Goal: Task Accomplishment & Management: Use online tool/utility

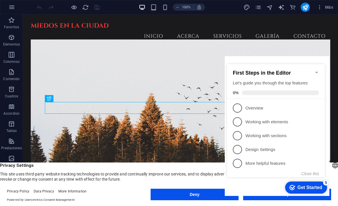
click at [317, 70] on icon "Minimize checklist" at bounding box center [317, 72] width 5 height 5
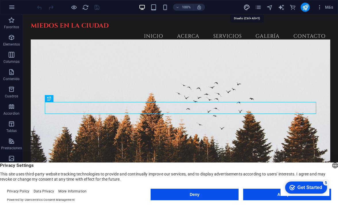
click at [248, 6] on icon "design" at bounding box center [247, 7] width 7 height 7
select select "px"
select select "200"
select select "px"
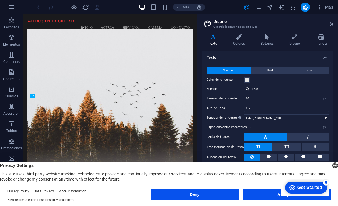
click at [263, 89] on input "Lora" at bounding box center [289, 88] width 77 height 7
drag, startPoint x: 263, startPoint y: 89, endPoint x: 247, endPoint y: 89, distance: 15.8
click at [247, 89] on div "Lora" at bounding box center [286, 88] width 85 height 7
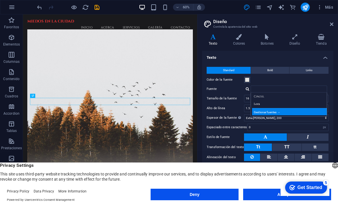
click at [269, 112] on div "Gestionar fuentes →" at bounding box center [290, 111] width 76 height 7
select select "popularity"
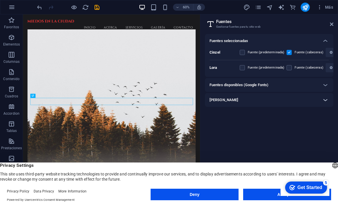
click at [326, 100] on icon at bounding box center [325, 99] width 7 height 7
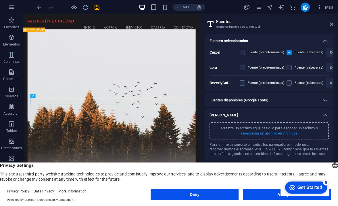
click at [260, 134] on p "selecciona un archivo en Archivos" at bounding box center [269, 133] width 57 height 5
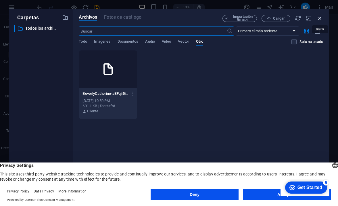
click at [320, 18] on icon "button" at bounding box center [320, 18] width 6 height 6
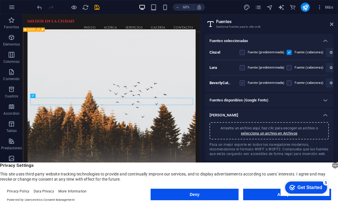
click at [243, 81] on label at bounding box center [242, 82] width 5 height 5
click at [0, 0] on aBFaji5iFozB29wx8vaHMQ "checkbox" at bounding box center [0, 0] width 0 height 0
click at [288, 83] on label at bounding box center [289, 82] width 5 height 5
click at [0, 0] on aBFaji5iFozB29wx8vaHMQ "checkbox" at bounding box center [0, 0] width 0 height 0
click at [242, 82] on label at bounding box center [242, 82] width 5 height 5
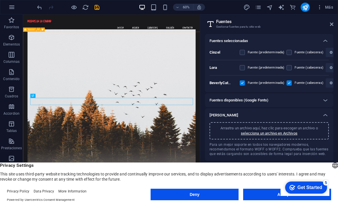
click at [0, 0] on aBFaji5iFozB29wx8vaHMQ "checkbox" at bounding box center [0, 0] width 0 height 0
click at [324, 41] on icon at bounding box center [325, 40] width 7 height 7
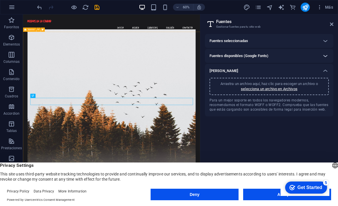
click at [327, 55] on icon at bounding box center [325, 55] width 7 height 7
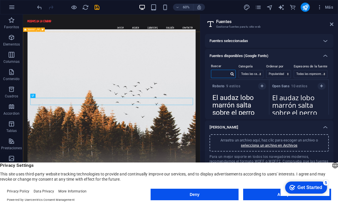
click at [220, 73] on input "text" at bounding box center [221, 73] width 18 height 7
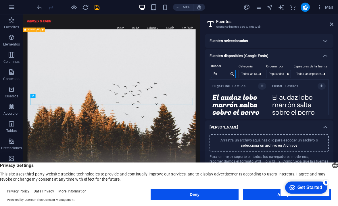
type input "F"
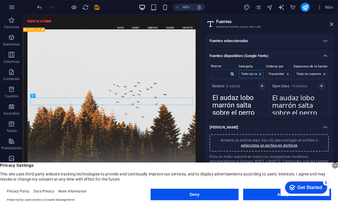
click at [255, 73] on select "Todas las categorías serif display monospace sans-serif handwriting" at bounding box center [251, 73] width 24 height 7
select select "serif"
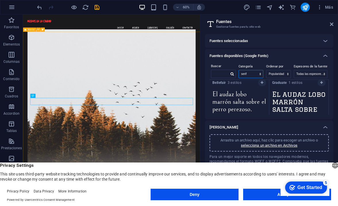
scroll to position [2794, 0]
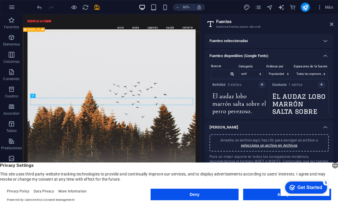
click at [230, 100] on textarea "El audaz lobo marrón salta sobre el perro perezoso." at bounding box center [240, 106] width 60 height 32
click at [226, 93] on textarea "El audaz lobo marrón salta sobre el perro perezoso." at bounding box center [240, 106] width 60 height 32
click at [217, 83] on strong "Bellefair" at bounding box center [220, 85] width 15 height 4
click at [261, 84] on icon "button" at bounding box center [262, 84] width 3 height 3
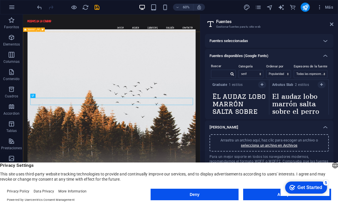
click at [278, 41] on div "Fuentes seleccionadas" at bounding box center [264, 40] width 109 height 7
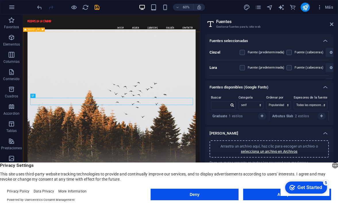
click at [303, 40] on div "Fuentes seleccionadas" at bounding box center [264, 40] width 109 height 7
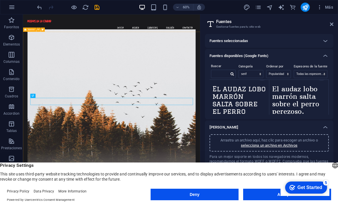
scroll to position [2803, 0]
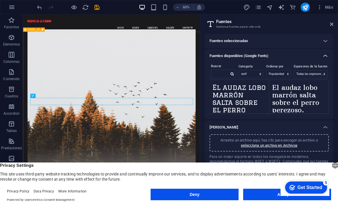
click at [326, 56] on icon at bounding box center [325, 55] width 7 height 7
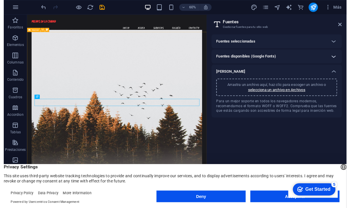
scroll to position [0, 0]
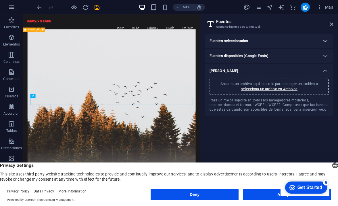
click at [326, 41] on icon at bounding box center [325, 40] width 7 height 7
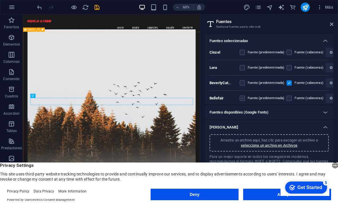
click at [245, 98] on label at bounding box center [242, 98] width 5 height 5
click at [0, 0] on input "checkbox" at bounding box center [0, 0] width 0 height 0
click at [248, 7] on icon "design" at bounding box center [247, 7] width 7 height 7
select select "px"
select select "200"
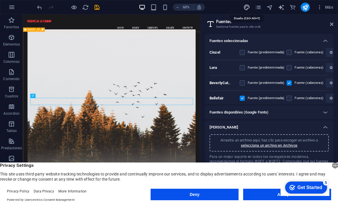
select select "px"
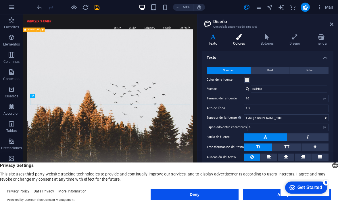
click at [239, 41] on h4 "Colores" at bounding box center [241, 40] width 28 height 12
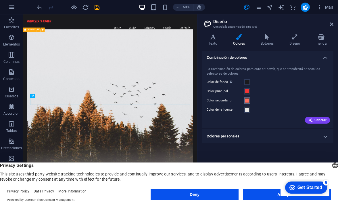
click at [248, 100] on span at bounding box center [247, 100] width 5 height 5
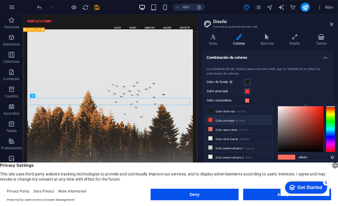
click at [212, 119] on icon at bounding box center [211, 120] width 4 height 4
type input "#f13535"
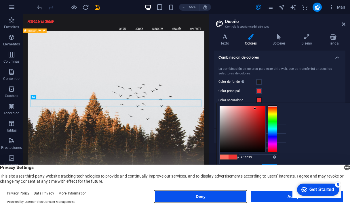
click at [216, 197] on button "Deny" at bounding box center [201, 197] width 92 height 12
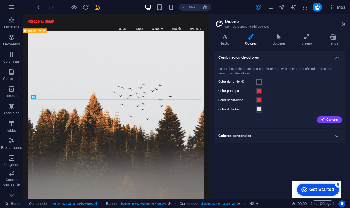
click at [259, 83] on span at bounding box center [259, 82] width 5 height 5
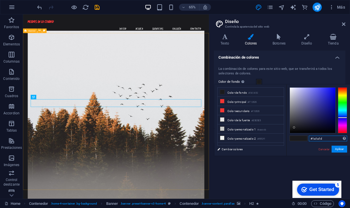
click at [325, 140] on input "#1a1a1d" at bounding box center [328, 139] width 38 height 6
type input "#"
type input "·"
type input "#EBD300"
click at [336, 149] on button "Aplicar" at bounding box center [340, 149] width 16 height 7
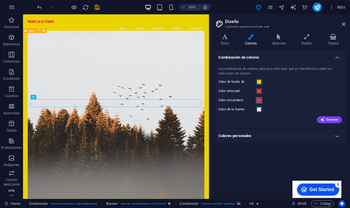
click at [259, 99] on span at bounding box center [259, 100] width 5 height 5
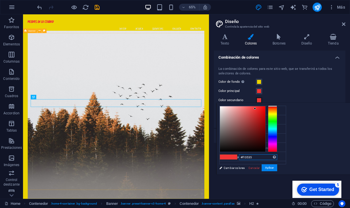
click at [257, 158] on input "#f13535" at bounding box center [258, 158] width 38 height 6
drag, startPoint x: 257, startPoint y: 158, endPoint x: 228, endPoint y: 158, distance: 29.1
click at [229, 158] on div "#f13535 Formatos soportados #0852ed rgb(8, 82, 237) rgba(8, 82, 237, 90%) hsv(2…" at bounding box center [248, 180] width 64 height 155
click at [244, 158] on input "#fEBD300" at bounding box center [258, 158] width 38 height 6
type input "#EBD300"
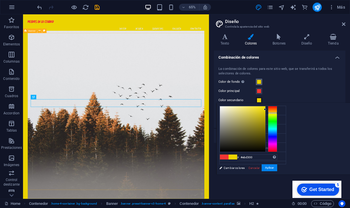
click at [260, 82] on span at bounding box center [259, 82] width 5 height 5
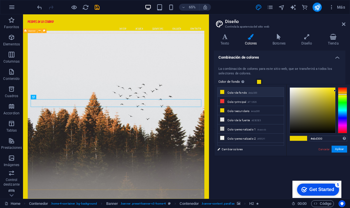
click at [222, 94] on icon at bounding box center [222, 92] width 4 height 4
click at [329, 138] on input "#ebd300" at bounding box center [328, 139] width 38 height 6
type input "#0E1B16"
click at [290, 163] on div "Combinación de colores La combinación de colores para este sitio web, que se tr…" at bounding box center [280, 123] width 132 height 144
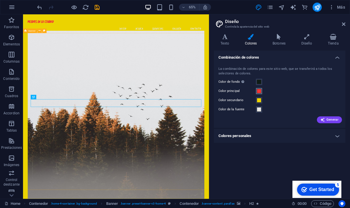
click at [259, 92] on span at bounding box center [259, 91] width 5 height 5
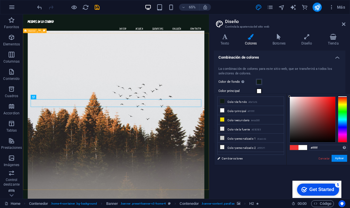
drag, startPoint x: 326, startPoint y: 99, endPoint x: 288, endPoint y: 95, distance: 38.2
click at [288, 95] on div "#ffffff Formatos soportados #0852ed rgb(8, 82, 237) rgba(8, 82, 237, 90%) hsv(2…" at bounding box center [318, 171] width 64 height 155
click at [321, 146] on input "#ffffff" at bounding box center [328, 148] width 38 height 6
drag, startPoint x: 324, startPoint y: 148, endPoint x: 297, endPoint y: 145, distance: 26.9
click at [298, 145] on div "#ffffff Formatos soportados #0852ed rgb(8, 82, 237) rgba(8, 82, 237, 90%) hsv(2…" at bounding box center [318, 171] width 64 height 155
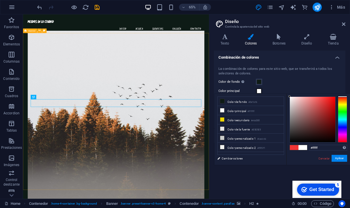
click at [297, 145] on span at bounding box center [294, 147] width 9 height 5
click at [329, 147] on input "#f13535" at bounding box center [328, 148] width 38 height 6
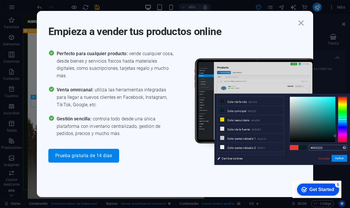
click at [324, 147] on input "#002222" at bounding box center [328, 148] width 38 height 6
click at [326, 147] on input "#002222" at bounding box center [328, 148] width 38 height 6
click at [302, 23] on icon "button" at bounding box center [301, 23] width 10 height 10
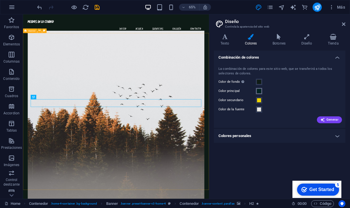
click at [260, 90] on span at bounding box center [259, 91] width 5 height 5
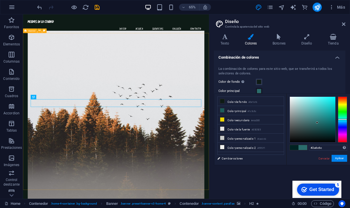
drag, startPoint x: 335, startPoint y: 136, endPoint x: 317, endPoint y: 123, distance: 21.8
click at [317, 123] on div at bounding box center [317, 123] width 2 height 2
drag, startPoint x: 326, startPoint y: 148, endPoint x: 303, endPoint y: 149, distance: 22.8
click at [303, 150] on div "#2a6c6c Formatos soportados #0852ed rgb(8, 82, 237) rgba(8, 82, 237, 90%) hsv(2…" at bounding box center [318, 171] width 64 height 155
click at [323, 149] on input "#2a6c6c" at bounding box center [328, 148] width 38 height 6
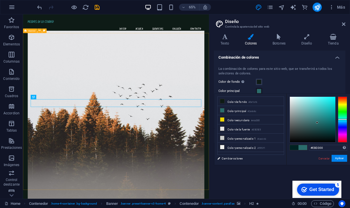
click at [307, 159] on div "#EBD300 Formatos soportados #0852ed rgb(8, 82, 237) rgba(8, 82, 237, 90%) hsv(2…" at bounding box center [318, 171] width 64 height 155
type input "#ebd300"
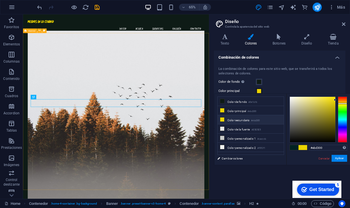
click at [222, 120] on icon at bounding box center [222, 120] width 4 height 4
click at [324, 147] on input "#ebd300" at bounding box center [328, 148] width 38 height 6
click at [304, 162] on div "#022618 Formatos soportados #0852ed rgb(8, 82, 237) rgba(8, 82, 237, 90%) hsv(2…" at bounding box center [318, 171] width 64 height 155
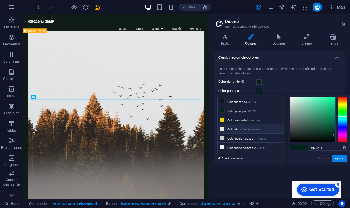
click at [257, 131] on small "#E5E5E5" at bounding box center [256, 130] width 9 height 4
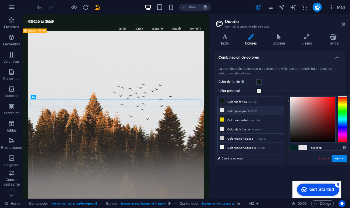
click at [252, 111] on small "#E5E5E5" at bounding box center [252, 112] width 9 height 4
click at [225, 113] on li "Color principal #E5E5E5" at bounding box center [251, 110] width 66 height 9
click at [326, 148] on input "#e5e5e5" at bounding box center [328, 148] width 38 height 6
type input "#022618"
click at [301, 160] on div "#022618 Formatos soportados #0852ed rgb(8, 82, 237) rgba(8, 82, 237, 90%) hsv(2…" at bounding box center [318, 171] width 64 height 155
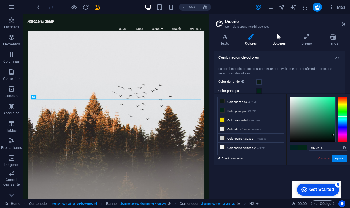
click at [277, 36] on icon at bounding box center [279, 37] width 26 height 6
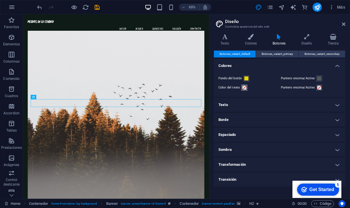
click at [244, 88] on span at bounding box center [244, 87] width 5 height 5
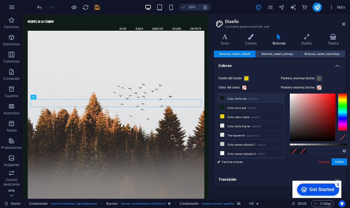
click at [230, 98] on li "Color de fondo #0e1b16" at bounding box center [251, 98] width 66 height 9
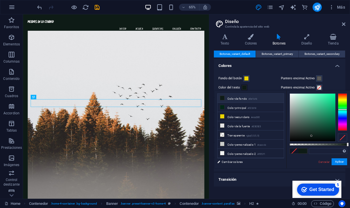
type input "#0e1b16"
click at [317, 77] on span at bounding box center [319, 78] width 5 height 5
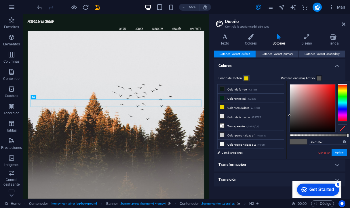
click at [319, 79] on span at bounding box center [319, 78] width 5 height 5
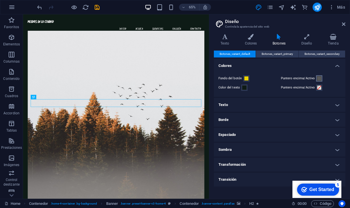
click at [319, 79] on span at bounding box center [319, 78] width 5 height 5
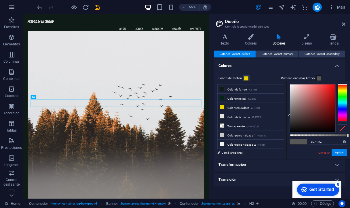
click at [319, 79] on span at bounding box center [319, 78] width 5 height 5
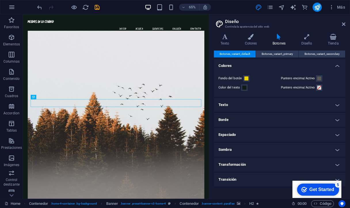
click at [258, 105] on h4 "Texto" at bounding box center [280, 105] width 132 height 14
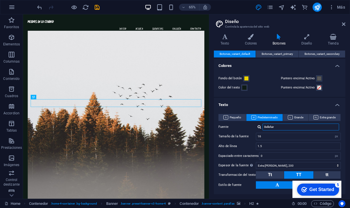
click at [281, 128] on input "Bellefair" at bounding box center [301, 127] width 77 height 7
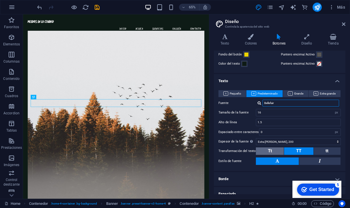
scroll to position [20, 0]
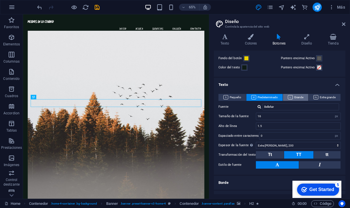
click at [300, 96] on span "Grande" at bounding box center [296, 97] width 16 height 7
click at [266, 96] on span "Predeterminado" at bounding box center [264, 97] width 26 height 7
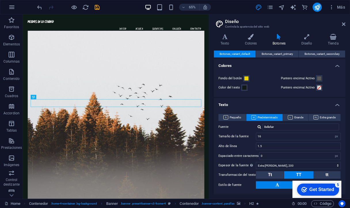
scroll to position [0, 0]
click at [272, 54] on span "Botones_variant_primary" at bounding box center [277, 54] width 31 height 7
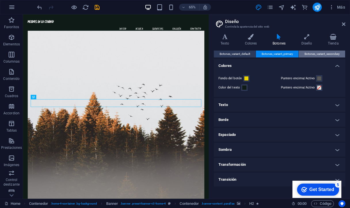
click at [318, 53] on span "Botones_variant_secondary" at bounding box center [322, 54] width 35 height 7
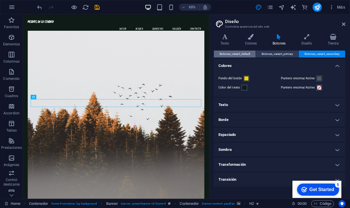
click at [229, 54] on span "Botones_variant_default" at bounding box center [235, 54] width 31 height 7
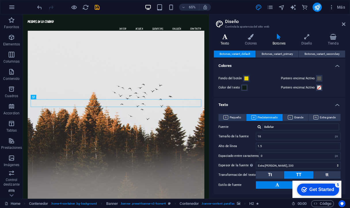
click at [226, 37] on icon at bounding box center [225, 37] width 22 height 6
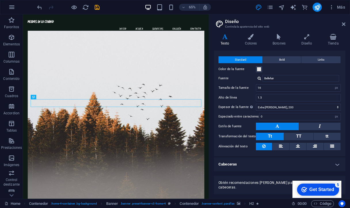
scroll to position [10, 0]
click at [332, 161] on h4 "Cabeceras" at bounding box center [280, 165] width 132 height 14
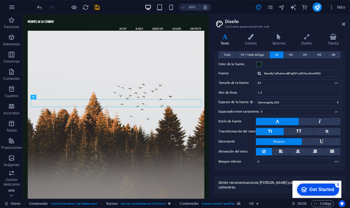
scroll to position [132, 0]
click at [212, 118] on div "Variantes Texto Colores Botones Diseño Tienda Texto Standard Bold Links Color d…" at bounding box center [279, 114] width 141 height 170
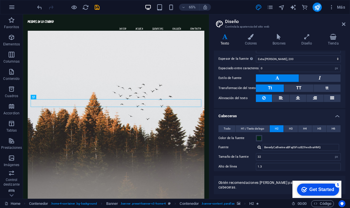
scroll to position [58, 0]
click at [248, 38] on icon at bounding box center [251, 37] width 26 height 6
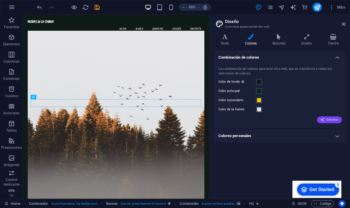
click at [326, 120] on span "Generar" at bounding box center [329, 120] width 18 height 5
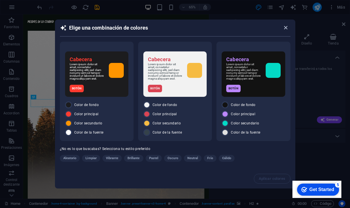
click at [286, 26] on icon "button" at bounding box center [285, 27] width 7 height 7
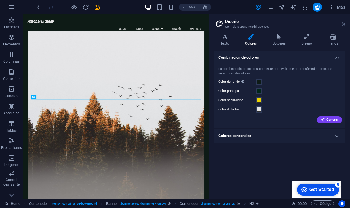
click at [344, 26] on icon at bounding box center [343, 24] width 3 height 5
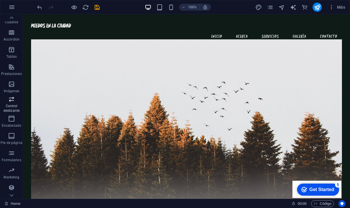
scroll to position [82, 0]
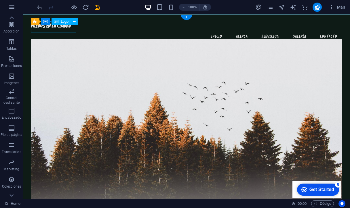
click at [60, 21] on div "Logo" at bounding box center [61, 21] width 19 height 7
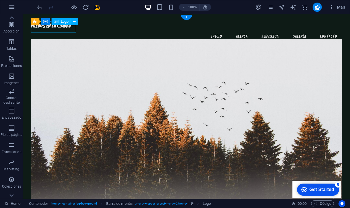
click at [60, 21] on div "Logo" at bounding box center [61, 21] width 19 height 7
click at [75, 21] on icon at bounding box center [74, 22] width 3 height 6
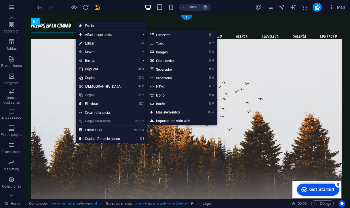
click at [163, 53] on link "⌘ 3 Imagen" at bounding box center [171, 52] width 48 height 9
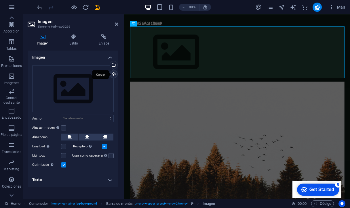
click at [114, 75] on div "Cargar" at bounding box center [113, 75] width 9 height 9
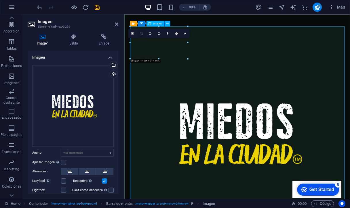
click at [142, 33] on icon at bounding box center [141, 33] width 3 height 3
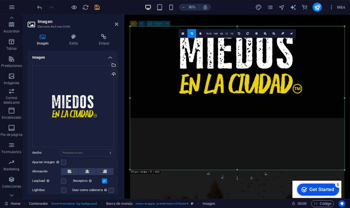
drag, startPoint x: 237, startPoint y: 26, endPoint x: 246, endPoint y: 115, distance: 88.8
click at [246, 115] on div "180 170 160 150 140 130 120 110 100 90 80 70 60 50 40 30 20 10 0 -10 -20 -30 -4…" at bounding box center [237, 98] width 214 height 144
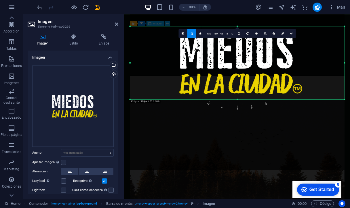
drag, startPoint x: 237, startPoint y: 169, endPoint x: 218, endPoint y: 81, distance: 90.3
click at [218, 81] on div "180 170 160 150 140 130 120 110 100 90 80 70 60 50 40 30 20 10 0 -10 -20 -30 -4…" at bounding box center [237, 62] width 214 height 73
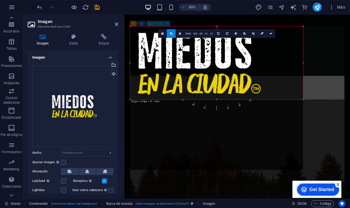
drag, startPoint x: 130, startPoint y: 63, endPoint x: 182, endPoint y: 72, distance: 52.5
click at [182, 72] on div "180 170 160 150 140 130 120 110 100 90 80 70 60 50 40 30 20 10 0 -10 -20 -30 -4…" at bounding box center [216, 62] width 173 height 73
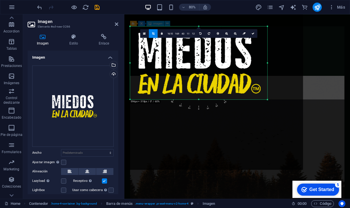
drag, startPoint x: 303, startPoint y: 62, endPoint x: 258, endPoint y: 65, distance: 44.7
click at [258, 65] on div "180 170 160 150 140 130 120 110 100 90 80 70 60 50 40 30 20 10 0 -10 -20 -30 -4…" at bounding box center [198, 62] width 137 height 73
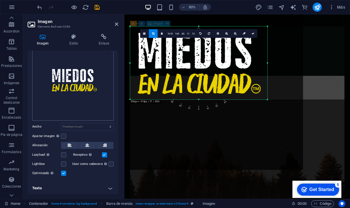
scroll to position [26, 0]
click at [153, 33] on icon at bounding box center [153, 33] width 3 height 3
type input "596"
select select "px"
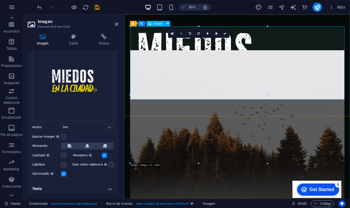
click at [181, 33] on icon at bounding box center [181, 33] width 3 height 3
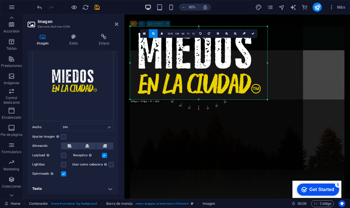
click at [155, 33] on link at bounding box center [153, 33] width 9 height 9
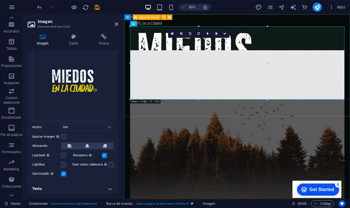
click at [200, 24] on div "MIEDOS EN LA CIUDAD Menu Inicio Acerca Servicios Galería Contacto" at bounding box center [265, 78] width 282 height 128
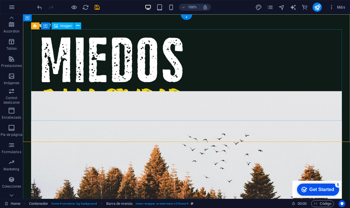
click at [156, 84] on figure at bounding box center [186, 75] width 311 height 92
click at [60, 25] on div "Imagen" at bounding box center [63, 25] width 22 height 7
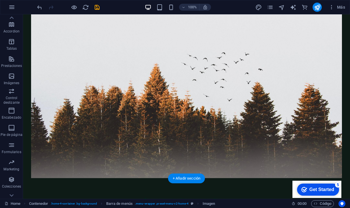
scroll to position [142, 0]
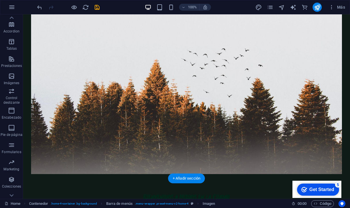
click at [83, 106] on figure at bounding box center [186, 90] width 311 height 168
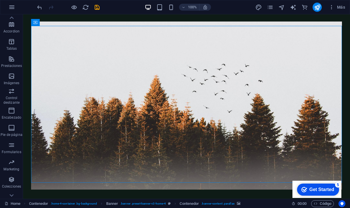
scroll to position [110, 0]
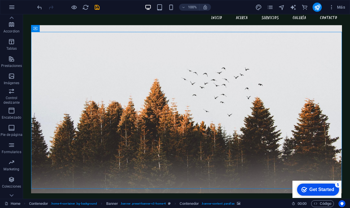
click at [73, 82] on figure at bounding box center [186, 109] width 311 height 168
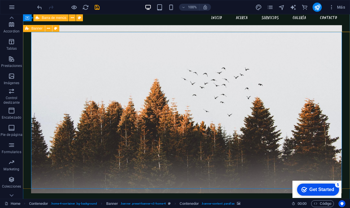
click at [38, 27] on span "Banner" at bounding box center [36, 28] width 11 height 3
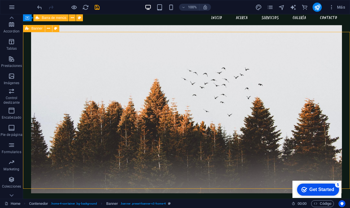
click at [33, 32] on div "Banner" at bounding box center [34, 28] width 22 height 7
click at [32, 27] on span "Banner" at bounding box center [36, 28] width 11 height 3
click at [34, 28] on span "Banner" at bounding box center [36, 28] width 11 height 3
click at [56, 27] on icon at bounding box center [55, 29] width 3 height 6
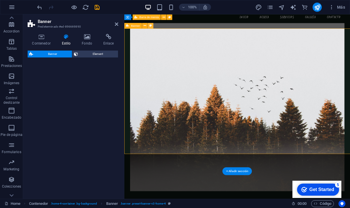
select select "preset-banner-v3-home-4"
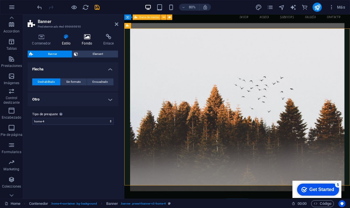
click at [88, 36] on icon at bounding box center [86, 37] width 19 height 6
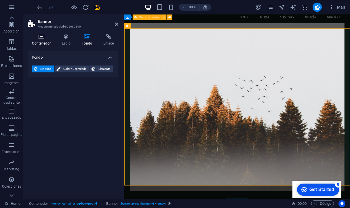
click at [40, 34] on icon at bounding box center [41, 37] width 27 height 6
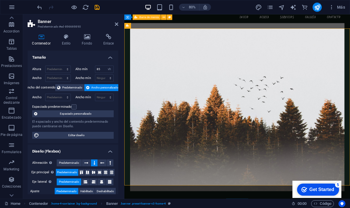
scroll to position [0, 0]
click at [68, 36] on icon at bounding box center [66, 37] width 18 height 6
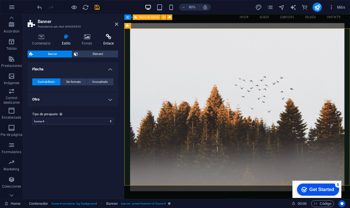
click at [109, 35] on icon at bounding box center [109, 37] width 20 height 6
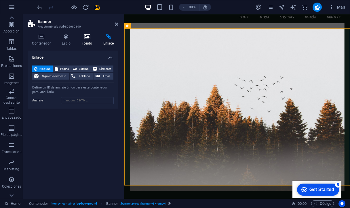
click at [89, 37] on icon at bounding box center [86, 37] width 19 height 6
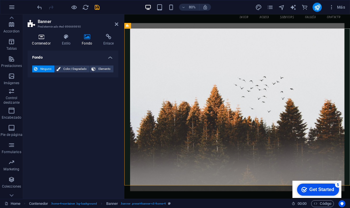
click at [40, 37] on icon at bounding box center [41, 37] width 27 height 6
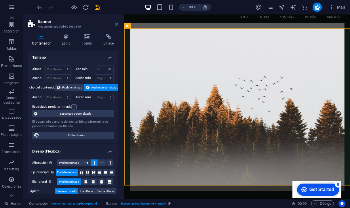
click at [117, 24] on icon at bounding box center [116, 24] width 3 height 5
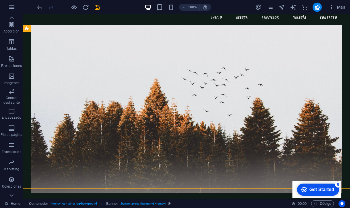
click at [156, 85] on figure at bounding box center [186, 109] width 311 height 168
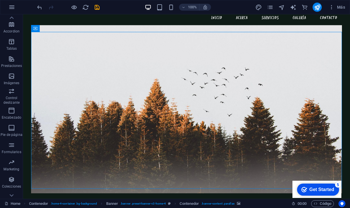
click at [112, 67] on figure at bounding box center [186, 109] width 311 height 168
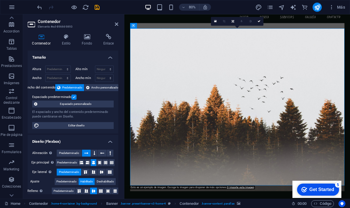
click at [74, 97] on label at bounding box center [73, 97] width 5 height 5
click at [0, 0] on input "Espaciado predeterminado" at bounding box center [0, 0] width 0 height 0
click at [74, 97] on label at bounding box center [73, 97] width 5 height 5
click at [0, 0] on input "Espaciado predeterminado" at bounding box center [0, 0] width 0 height 0
click at [75, 125] on span "Editar diseño" at bounding box center [76, 125] width 71 height 7
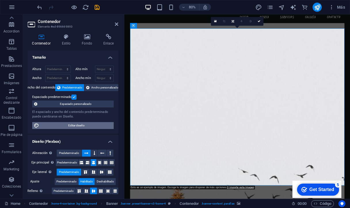
select select "rem"
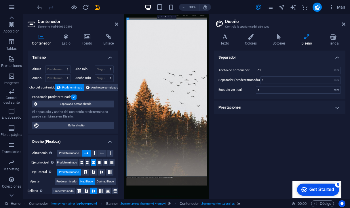
click at [265, 106] on h4 "Prestaciones" at bounding box center [280, 108] width 132 height 14
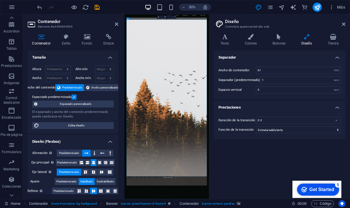
click at [265, 106] on h4 "Prestaciones" at bounding box center [280, 106] width 132 height 10
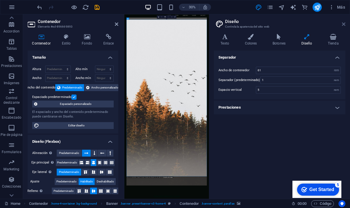
click at [344, 24] on icon at bounding box center [343, 24] width 3 height 5
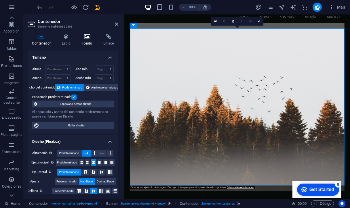
click at [86, 39] on icon at bounding box center [86, 37] width 19 height 6
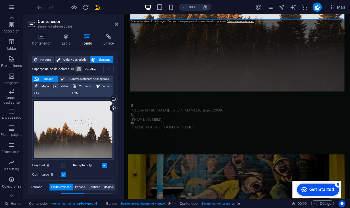
scroll to position [319, 0]
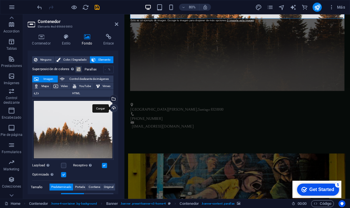
click at [112, 107] on div "Cargar" at bounding box center [113, 108] width 9 height 9
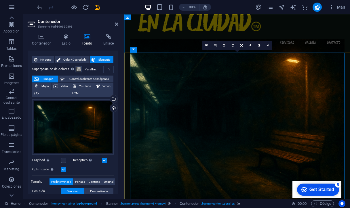
scroll to position [80, 0]
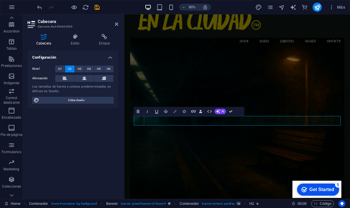
click at [175, 111] on icon "button" at bounding box center [174, 111] width 3 height 3
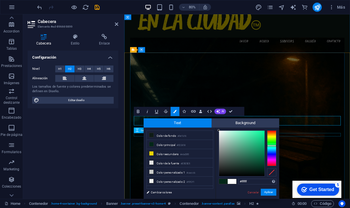
drag, startPoint x: 262, startPoint y: 170, endPoint x: 215, endPoint y: 129, distance: 62.2
click at [215, 129] on div "less Color de fondo #0e1b16 Color principal #022618 Color secundario #ebd300 Co…" at bounding box center [212, 163] width 136 height 71
type input "#000000"
click at [269, 191] on button "Aplicar" at bounding box center [269, 192] width 16 height 7
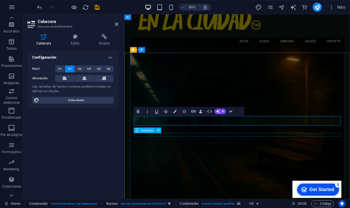
click at [235, 170] on div "H2 Contenedor Banner Banner Contenedor Contenedor Barra de menús Menú H3 Separa…" at bounding box center [237, 106] width 226 height 185
click at [219, 190] on figure at bounding box center [266, 148] width 268 height 210
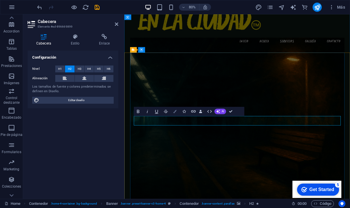
click at [175, 111] on icon "button" at bounding box center [174, 111] width 3 height 3
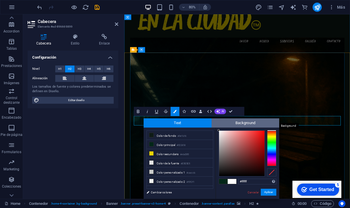
drag, startPoint x: 218, startPoint y: 176, endPoint x: 218, endPoint y: 127, distance: 48.9
click at [218, 127] on div "Text Background less Color de fondo #0e1b16 Color principal #022618 Color secun…" at bounding box center [212, 159] width 136 height 81
type input "#000000"
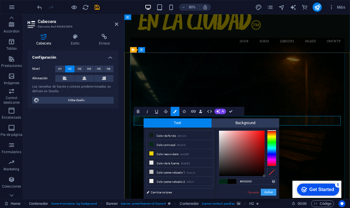
click at [271, 191] on button "Aplicar" at bounding box center [269, 192] width 16 height 7
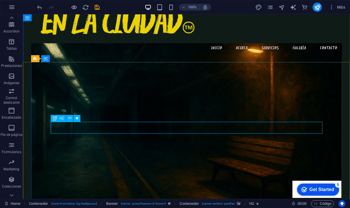
click at [189, 126] on div "H2 Contenedor Banner Banner Contenedor Contenedor Barra de menús Menú H3 Separa…" at bounding box center [186, 106] width 327 height 185
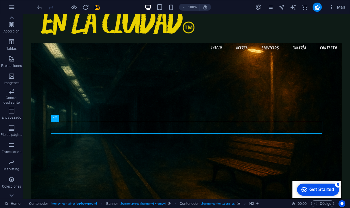
click at [210, 100] on figure at bounding box center [186, 127] width 311 height 168
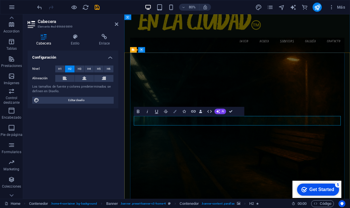
click at [175, 111] on icon "button" at bounding box center [174, 111] width 3 height 3
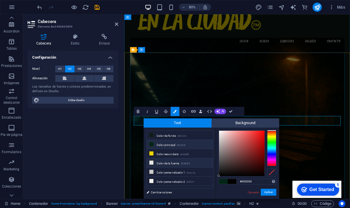
click at [159, 165] on li "Color de la fuente #E5E5E5" at bounding box center [180, 163] width 66 height 9
type input "#e5e5e5"
click at [265, 194] on button "Aplicar" at bounding box center [269, 192] width 16 height 7
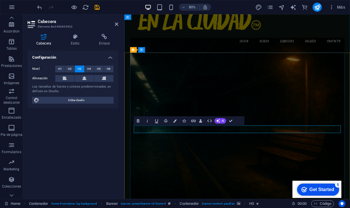
click at [208, 198] on figure at bounding box center [266, 148] width 268 height 210
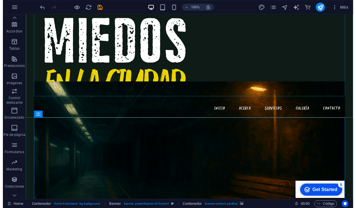
scroll to position [0, 0]
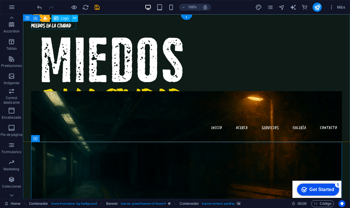
click at [74, 26] on div "MIEDOS EN LA CIUDAD" at bounding box center [186, 26] width 311 height 8
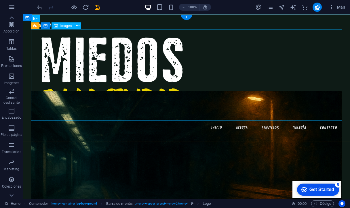
click at [75, 49] on figure at bounding box center [186, 75] width 311 height 92
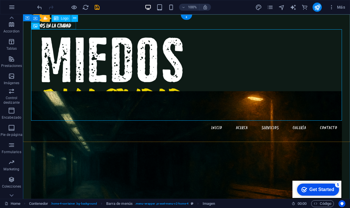
click at [56, 26] on div "MIEDOS EN LA CIUDAD" at bounding box center [186, 26] width 311 height 8
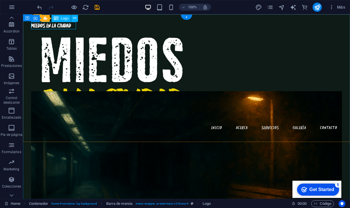
click at [56, 18] on icon at bounding box center [56, 18] width 5 height 7
click at [59, 18] on div "Logo" at bounding box center [61, 18] width 19 height 7
click at [57, 18] on icon at bounding box center [56, 18] width 5 height 7
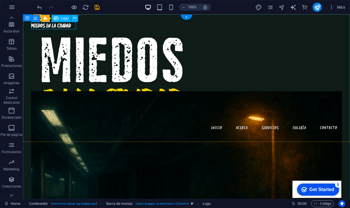
select select "px"
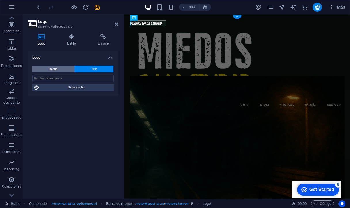
click at [54, 69] on span "Image" at bounding box center [53, 69] width 8 height 7
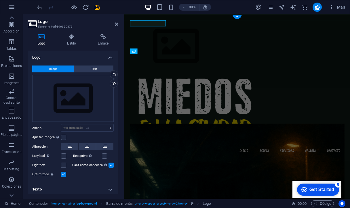
select select "DISABLED_OPTION_VALUE"
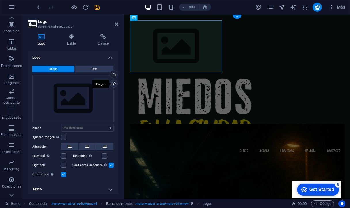
click at [113, 83] on div "Cargar" at bounding box center [113, 84] width 9 height 9
click at [113, 75] on div "Selecciona archivos del administrador de archivos, de la galería de fotos o car…" at bounding box center [113, 75] width 9 height 9
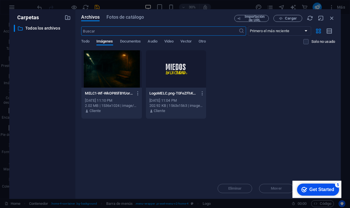
click at [174, 69] on div at bounding box center [176, 68] width 60 height 37
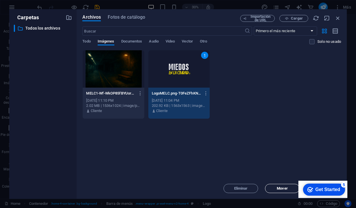
click at [280, 189] on span "Mover" at bounding box center [282, 188] width 11 height 3
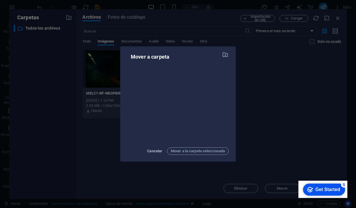
click at [149, 152] on span "Cancelar" at bounding box center [154, 151] width 15 height 7
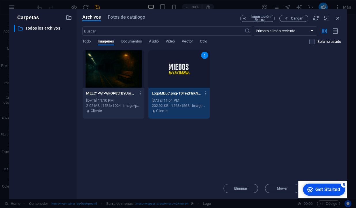
click at [280, 154] on div "Arrastra archivos aquí para cargarlos de inmediato MELC1-Wf-WkOP85fBYUorM_Q5J8g…" at bounding box center [211, 114] width 258 height 128
click at [336, 191] on div "Get Started" at bounding box center [327, 189] width 25 height 5
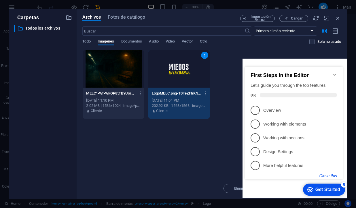
click at [328, 176] on button "Close this" at bounding box center [328, 176] width 18 height 5
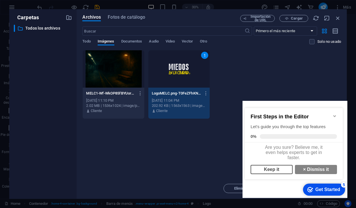
click at [281, 172] on link "Keep it" at bounding box center [271, 169] width 42 height 9
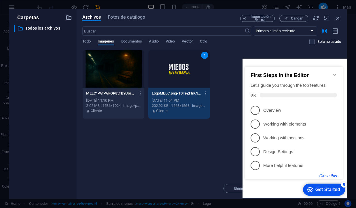
click at [327, 176] on button "Close this" at bounding box center [328, 176] width 18 height 5
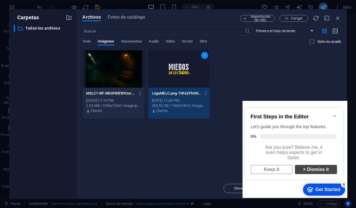
click at [313, 173] on link "× Dismiss it" at bounding box center [316, 169] width 42 height 9
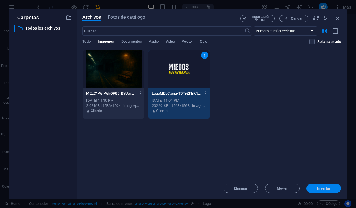
click at [321, 189] on span "Insertar" at bounding box center [324, 188] width 14 height 3
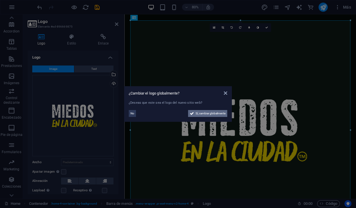
click at [199, 114] on span "Sí, cambiar globalmente" at bounding box center [210, 113] width 30 height 7
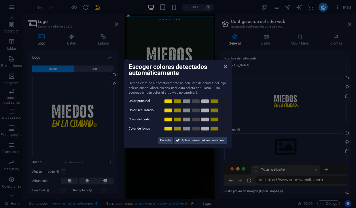
click at [142, 101] on label "Color principal" at bounding box center [146, 101] width 35 height 7
click at [196, 142] on span "Aplicar nuevos colores de sitio web" at bounding box center [203, 140] width 44 height 7
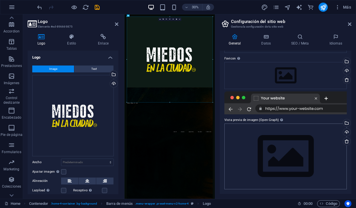
scroll to position [71, 0]
click at [345, 132] on div "Cargar" at bounding box center [346, 133] width 9 height 9
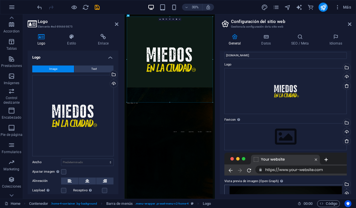
scroll to position [5, 0]
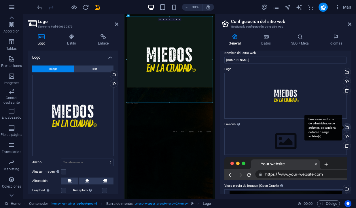
click at [346, 127] on div "Selecciona archivos del administrador de archivos, de la galería de fotos o car…" at bounding box center [346, 128] width 9 height 9
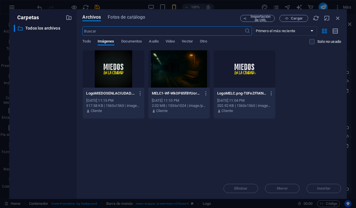
click at [112, 68] on div at bounding box center [113, 68] width 61 height 37
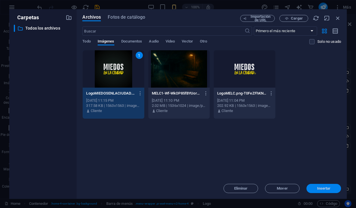
click at [327, 190] on span "Insertar" at bounding box center [324, 188] width 14 height 3
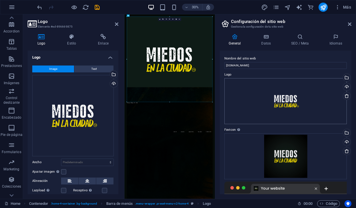
scroll to position [0, 0]
click at [335, 40] on h4 "Idiomas" at bounding box center [335, 40] width 31 height 12
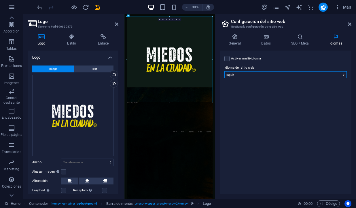
click at [236, 73] on select "Abkhazian Afar Afrikaans Akan Albanés Alemán Amharic Árabe Aragonese Armenian A…" at bounding box center [285, 74] width 122 height 7
select select "44"
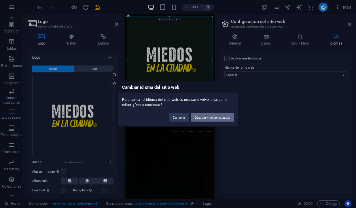
click at [206, 118] on button "Guardar y volver a cargar" at bounding box center [212, 117] width 43 height 9
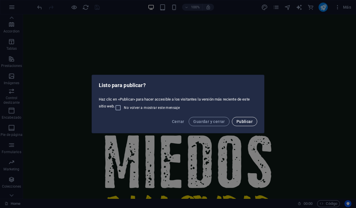
click at [245, 122] on span "Publicar" at bounding box center [244, 121] width 16 height 5
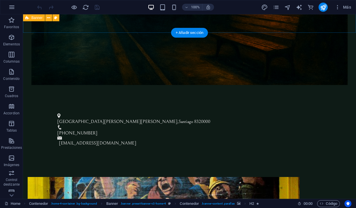
scroll to position [598, 0]
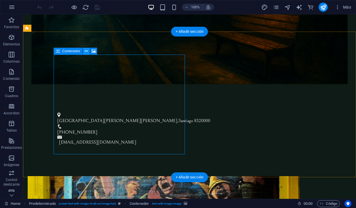
click at [86, 53] on icon at bounding box center [86, 51] width 3 height 6
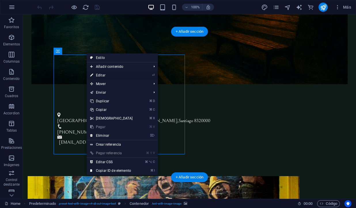
click at [97, 75] on link "⏎ Editar" at bounding box center [112, 75] width 50 height 9
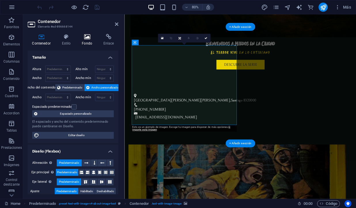
click at [87, 36] on icon at bounding box center [86, 37] width 19 height 6
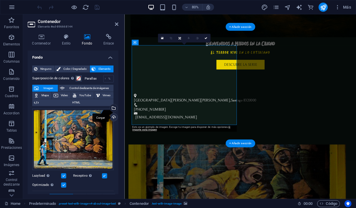
click at [114, 117] on div "Cargar" at bounding box center [113, 118] width 9 height 9
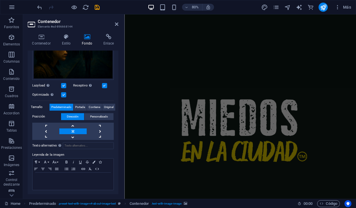
click at [172, 72] on div at bounding box center [269, 159] width 275 height 275
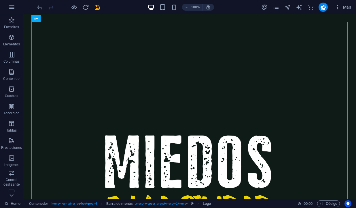
click at [185, 110] on div at bounding box center [189, 180] width 316 height 316
click at [60, 20] on div "Logo" at bounding box center [61, 18] width 19 height 7
click at [70, 47] on div at bounding box center [189, 180] width 316 height 316
click at [77, 57] on div at bounding box center [189, 180] width 316 height 316
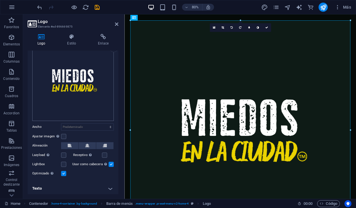
scroll to position [35, 0]
click at [64, 136] on label at bounding box center [63, 136] width 5 height 5
click at [0, 0] on input "Ajustar imagen Ajustar imagen automáticamente a un ancho y alto fijo" at bounding box center [0, 0] width 0 height 0
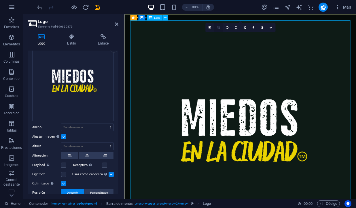
click at [219, 27] on icon at bounding box center [218, 27] width 3 height 3
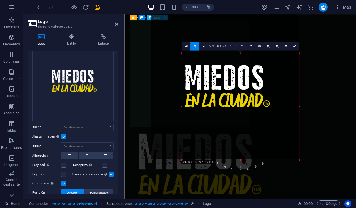
drag, startPoint x: 166, startPoint y: 33, endPoint x: 203, endPoint y: 84, distance: 63.9
click at [203, 84] on div "180 170 160 150 140 130 120 110 100 90 80 70 60 50 40 30 20 10 0 -10 -20 -30 -4…" at bounding box center [240, 106] width 118 height 107
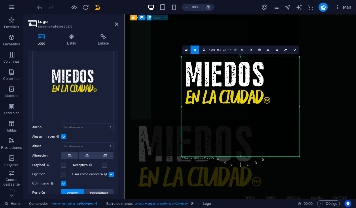
drag, startPoint x: 240, startPoint y: 54, endPoint x: 240, endPoint y: 62, distance: 8.9
click at [240, 62] on div "180 170 160 150 140 130 120 110 100 90 80 70 60 50 40 30 20 10 0 -10 -20 -30 -4…" at bounding box center [240, 106] width 118 height 99
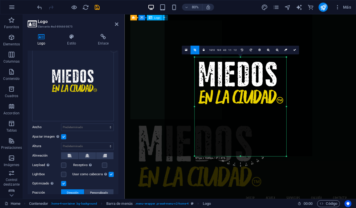
drag, startPoint x: 298, startPoint y: 106, endPoint x: 266, endPoint y: 106, distance: 32.8
click at [266, 106] on div "180 170 160 150 140 130 120 110 100 90 80 70 60 50 40 30 20 10 0 -10 -20 -30 -4…" at bounding box center [240, 106] width 92 height 99
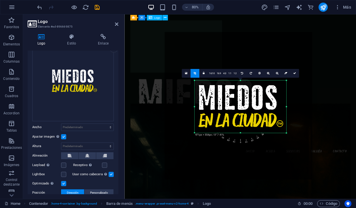
drag, startPoint x: 240, startPoint y: 156, endPoint x: 225, endPoint y: 98, distance: 60.2
click at [225, 98] on div "180 170 160 150 140 130 120 110 100 90 80 70 60 50 40 30 20 10 0 -10 -20 -30 -4…" at bounding box center [240, 107] width 92 height 52
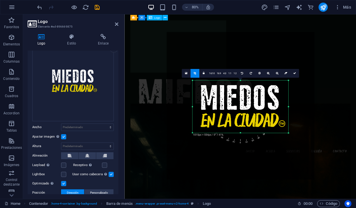
drag, startPoint x: 194, startPoint y: 106, endPoint x: 189, endPoint y: 106, distance: 5.2
click at [192, 106] on div "180 170 160 150 140 130 120 110 100 90 80 70 60 50 40 30 20 10 0 -10 -20 -30 -4…" at bounding box center [240, 107] width 96 height 52
click at [268, 73] on icon at bounding box center [268, 73] width 3 height 3
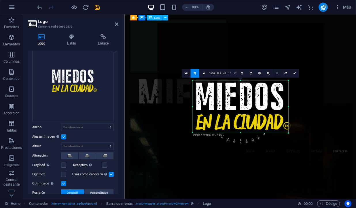
click at [277, 73] on icon at bounding box center [276, 73] width 3 height 3
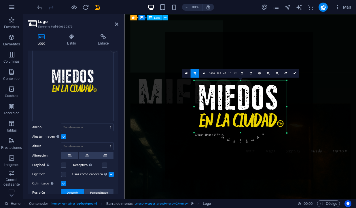
drag, startPoint x: 193, startPoint y: 106, endPoint x: 197, endPoint y: 106, distance: 4.0
click at [197, 106] on div "180 170 160 150 140 130 120 110 100 90 80 70 60 50 40 30 20 10 0 -10 -20 -30 -4…" at bounding box center [240, 107] width 93 height 52
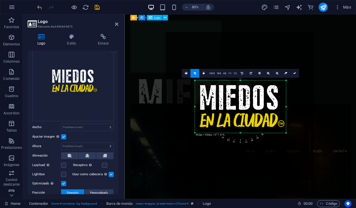
click at [284, 107] on div "180 170 160 150 140 130 120 110 100 90 80 70 60 50 40 30 20 10 0 -10 -20 -30 -4…" at bounding box center [240, 107] width 91 height 52
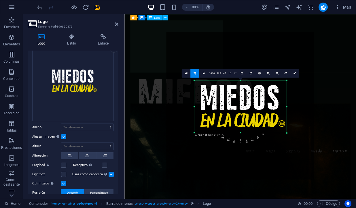
click at [194, 106] on div "180 170 160 150 140 130 120 110 100 90 80 70 60 50 40 30 20 10 0 -10 -20 -30 -4…" at bounding box center [240, 107] width 92 height 52
click at [294, 74] on icon at bounding box center [294, 73] width 3 height 3
type input "401"
select select "px"
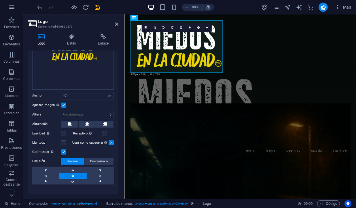
scroll to position [71, 0]
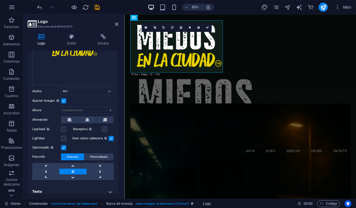
click at [104, 128] on label at bounding box center [104, 129] width 5 height 5
click at [0, 0] on input "Receptivo Automáticamente cargar tamaños optimizados de smartphone e imagen ret…" at bounding box center [0, 0] width 0 height 0
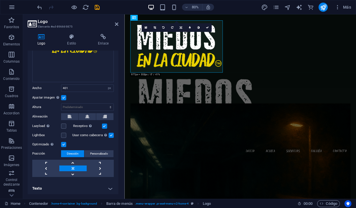
scroll to position [74, 0]
click at [108, 189] on h4 "Texto" at bounding box center [73, 189] width 91 height 14
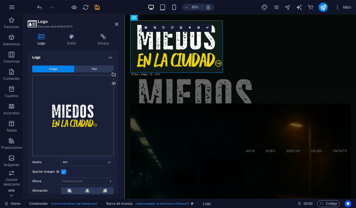
scroll to position [0, 0]
click at [103, 39] on icon at bounding box center [103, 37] width 30 height 6
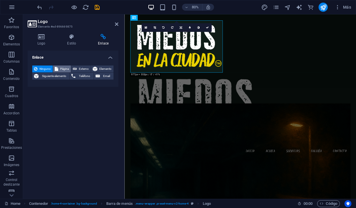
click at [60, 68] on span "Página" at bounding box center [64, 69] width 9 height 7
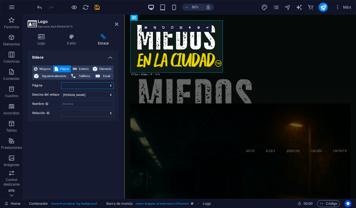
click at [71, 86] on select "Home Subpage Legal Notice Privacy" at bounding box center [87, 85] width 53 height 7
select select "0"
click at [207, 26] on icon at bounding box center [207, 27] width 3 height 3
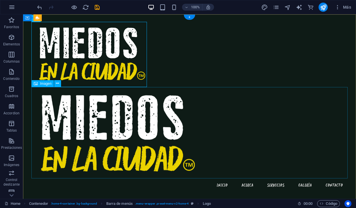
click at [151, 125] on figure at bounding box center [189, 133] width 316 height 92
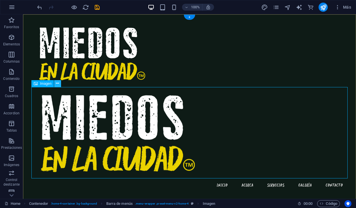
click at [57, 85] on icon at bounding box center [57, 84] width 3 height 6
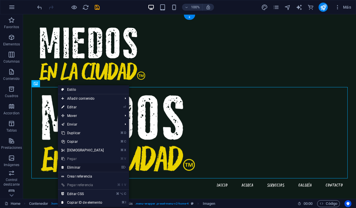
click at [79, 167] on link "⌦ Eliminar" at bounding box center [83, 167] width 50 height 9
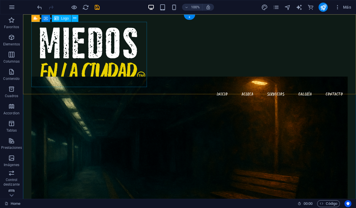
click at [123, 48] on div at bounding box center [189, 54] width 316 height 65
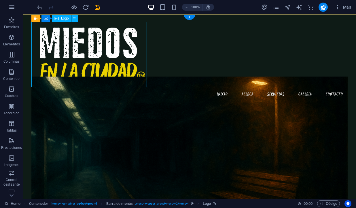
click at [142, 84] on div at bounding box center [189, 54] width 316 height 65
click at [117, 73] on div at bounding box center [189, 54] width 316 height 65
select select
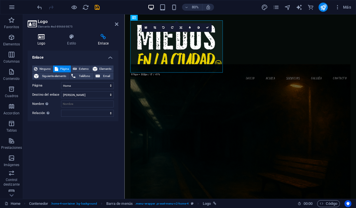
click at [42, 37] on icon at bounding box center [41, 37] width 27 height 6
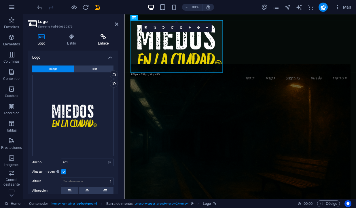
click at [101, 38] on icon at bounding box center [103, 37] width 30 height 6
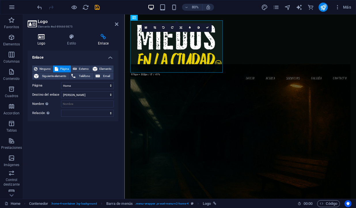
click at [39, 36] on icon at bounding box center [41, 37] width 27 height 6
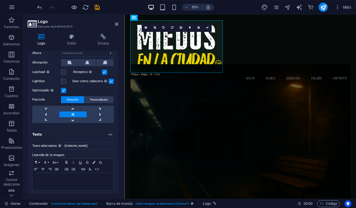
scroll to position [128, 0]
click at [99, 97] on span "Personalizado" at bounding box center [99, 100] width 18 height 7
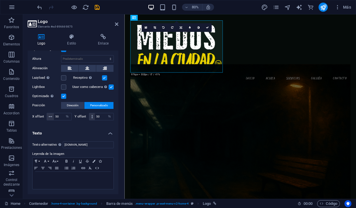
scroll to position [121, 0]
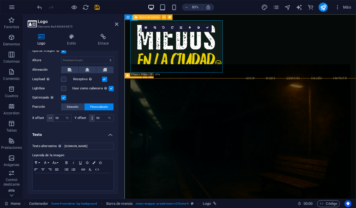
click at [274, 94] on div "Menu Inicio Acerca Servicios Galería Contacto" at bounding box center [268, 61] width 289 height 94
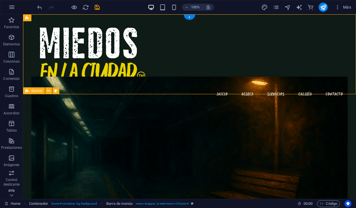
click at [165, 113] on figure at bounding box center [189, 161] width 316 height 168
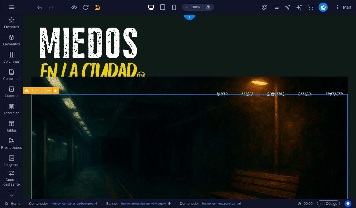
click at [165, 113] on figure at bounding box center [189, 161] width 316 height 168
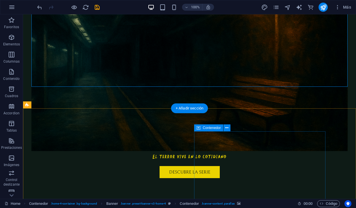
scroll to position [170, 0]
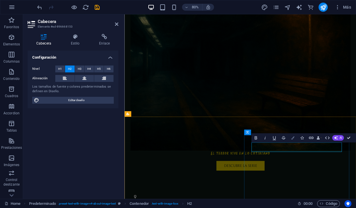
click at [293, 137] on icon "button" at bounding box center [292, 137] width 3 height 3
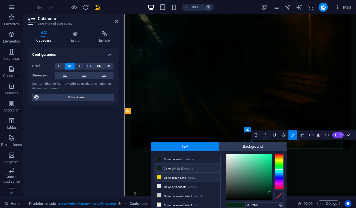
click at [168, 179] on li "Color secundario #ebd300" at bounding box center [187, 177] width 66 height 9
type input "#ebd300"
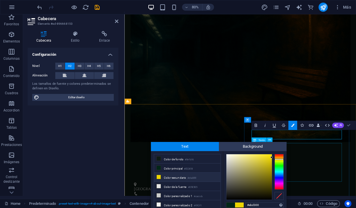
scroll to position [0, 0]
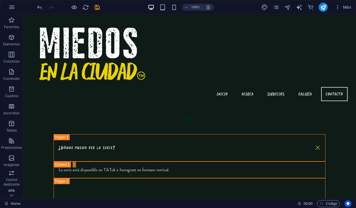
scroll to position [1577, 0]
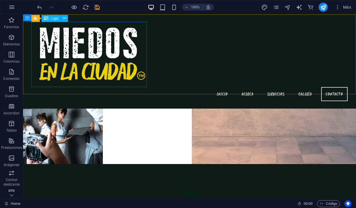
click at [119, 41] on div at bounding box center [189, 54] width 316 height 65
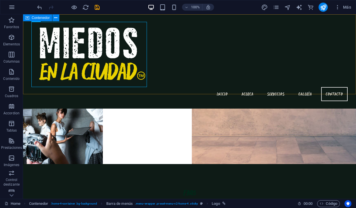
click at [41, 16] on span "Contenedor" at bounding box center [41, 17] width 18 height 3
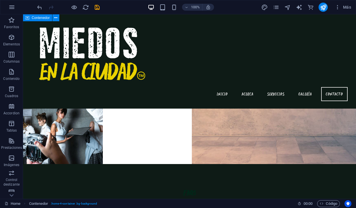
click at [37, 17] on span "Contenedor" at bounding box center [41, 17] width 18 height 3
select select "header"
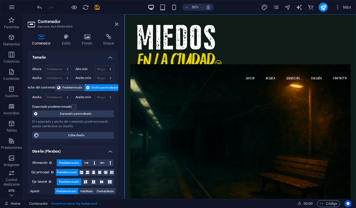
scroll to position [0, 0]
click at [65, 37] on icon at bounding box center [66, 37] width 18 height 6
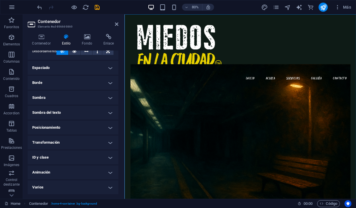
scroll to position [37, 0]
click at [108, 142] on h4 "Transformación" at bounding box center [73, 143] width 91 height 14
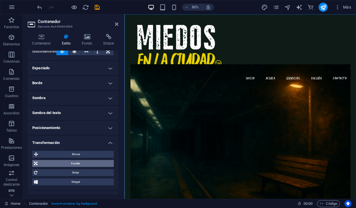
click at [73, 163] on span "Escalar" at bounding box center [75, 163] width 73 height 7
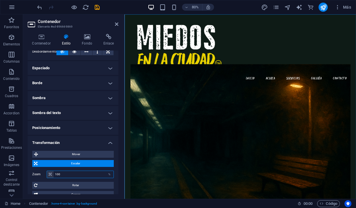
click at [61, 174] on input "100" at bounding box center [84, 174] width 60 height 7
drag, startPoint x: 61, startPoint y: 174, endPoint x: 53, endPoint y: 174, distance: 8.6
click at [53, 174] on div "100 %" at bounding box center [80, 174] width 67 height 7
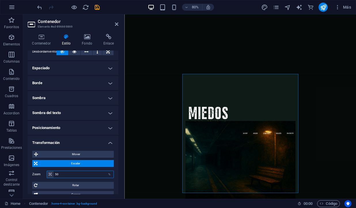
type input "5"
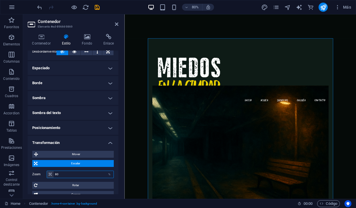
type input "8"
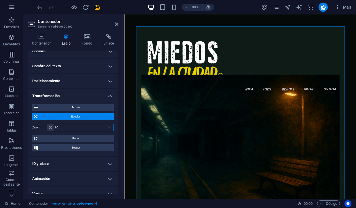
scroll to position [81, 0]
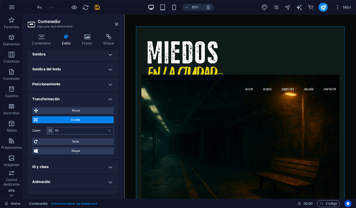
click at [51, 132] on icon at bounding box center [50, 130] width 3 height 3
click at [60, 131] on input "90" at bounding box center [84, 131] width 60 height 7
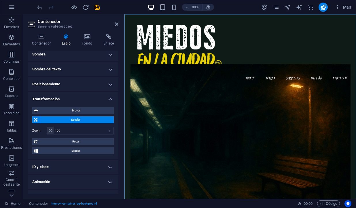
click at [27, 138] on div "Contenedor Estilo Fondo Enlace Tamaño Altura Predeterminado px rem % vh vw Alto…" at bounding box center [73, 114] width 100 height 170
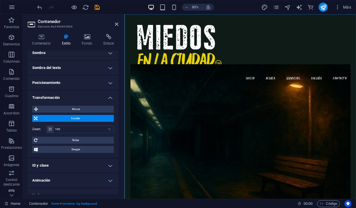
scroll to position [85, 0]
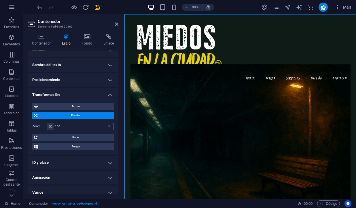
click at [64, 128] on input "100" at bounding box center [84, 126] width 60 height 7
type input "1"
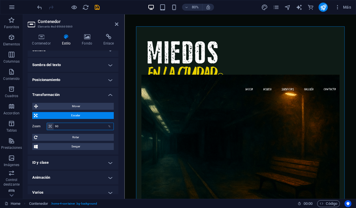
type input "90"
click at [26, 125] on div "Contenedor Estilo Fondo Enlace Tamaño Altura Predeterminado px rem % vh vw Alto…" at bounding box center [73, 114] width 100 height 170
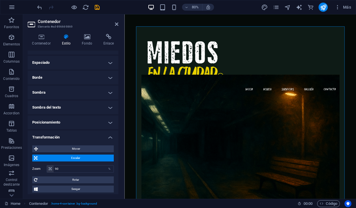
scroll to position [47, 0]
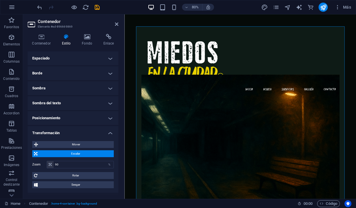
click at [62, 154] on span "Escalar" at bounding box center [75, 154] width 73 height 7
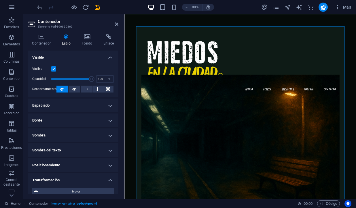
scroll to position [0, 0]
click at [192, 64] on div at bounding box center [268, 72] width 247 height 59
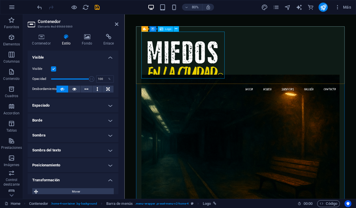
click at [173, 71] on div at bounding box center [268, 72] width 247 height 59
select select "px"
select select "%"
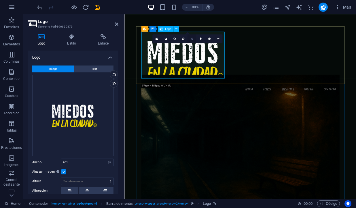
click at [191, 38] on icon at bounding box center [192, 38] width 2 height 3
click at [184, 45] on link at bounding box center [182, 45] width 9 height 9
click at [192, 39] on icon at bounding box center [192, 38] width 2 height 3
click at [192, 45] on icon at bounding box center [192, 46] width 2 height 3
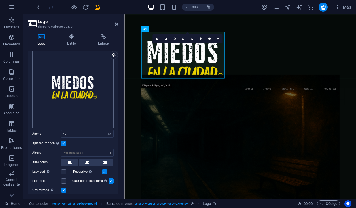
scroll to position [31, 0]
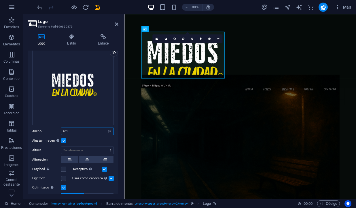
drag, startPoint x: 70, startPoint y: 130, endPoint x: 58, endPoint y: 130, distance: 11.5
click at [58, 130] on div "Ancho 401 Predeterminado automático px rem % em vh vw" at bounding box center [72, 131] width 81 height 7
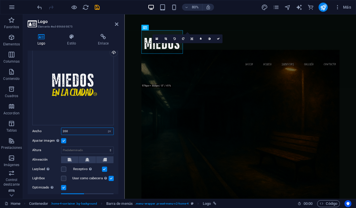
type input "200"
click at [78, 140] on div "Ajustar imagen Ajustar imagen automáticamente a un ancho y alto fijo" at bounding box center [72, 141] width 81 height 7
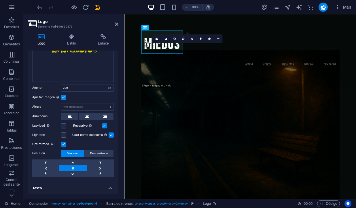
scroll to position [75, 0]
click at [218, 38] on icon at bounding box center [217, 38] width 3 height 3
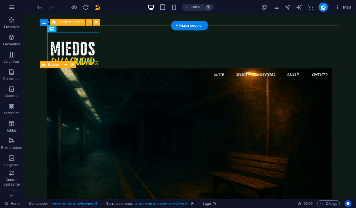
click at [172, 59] on div "Menu Inicio Acerca Servicios Galería Contacto" at bounding box center [189, 61] width 299 height 56
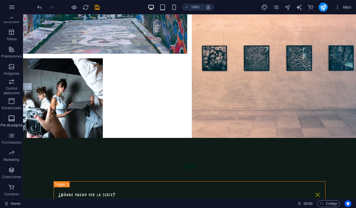
scroll to position [92, 0]
click at [11, 100] on icon "button" at bounding box center [11, 101] width 7 height 7
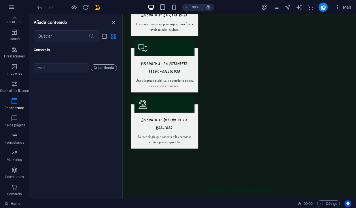
scroll to position [951, 0]
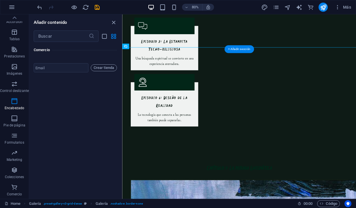
select select "px"
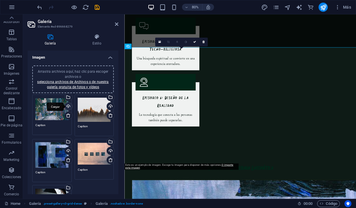
click at [67, 106] on div "Cargar" at bounding box center [68, 107] width 9 height 9
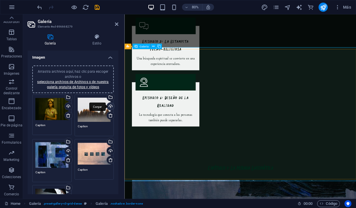
click at [110, 106] on div "Cargar" at bounding box center [110, 107] width 9 height 9
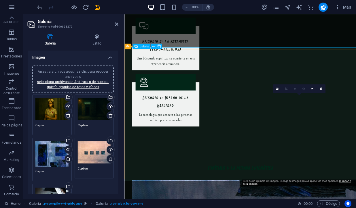
click at [313, 90] on icon at bounding box center [312, 89] width 3 height 3
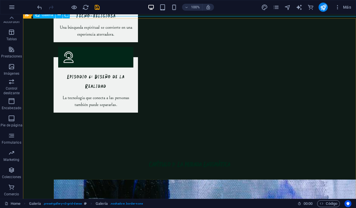
select select "px"
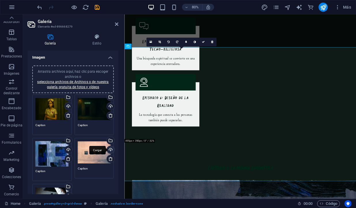
click at [110, 150] on div "Cargar" at bounding box center [110, 150] width 9 height 9
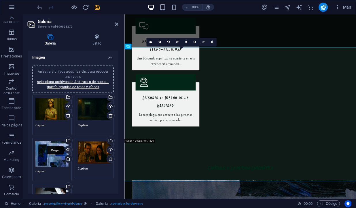
click at [68, 151] on div "Cargar" at bounding box center [68, 150] width 9 height 9
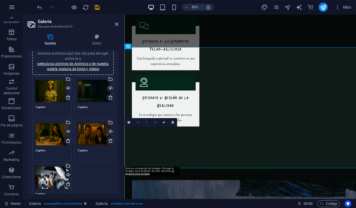
scroll to position [20, 0]
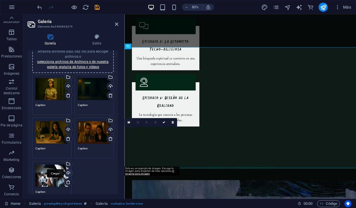
click at [67, 174] on div "Cargar" at bounding box center [68, 174] width 9 height 9
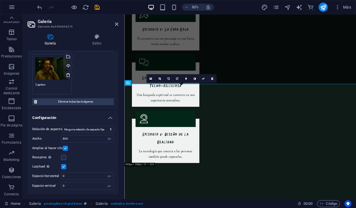
scroll to position [127, 0]
click at [108, 130] on select "Ninguna relación de aspecto fija 16:9 16:10 4:3 1:1 1:2 2:1" at bounding box center [88, 129] width 52 height 7
select select "1"
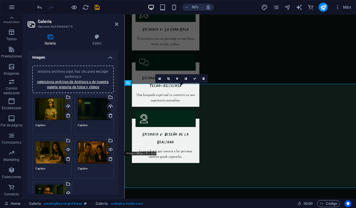
scroll to position [0, 0]
click at [97, 38] on icon at bounding box center [96, 37] width 43 height 6
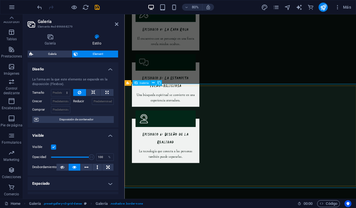
click at [92, 92] on icon at bounding box center [93, 92] width 4 height 7
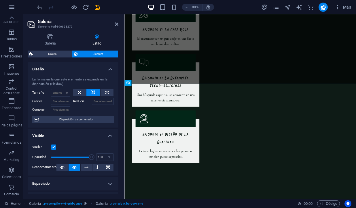
click at [92, 92] on icon at bounding box center [93, 92] width 4 height 7
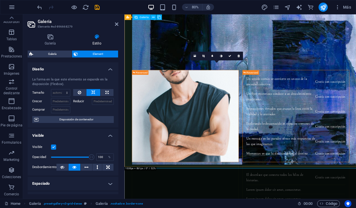
scroll to position [1202, 0]
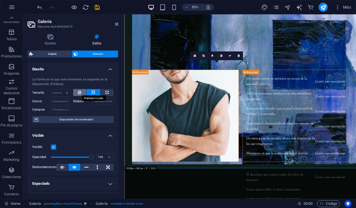
click at [79, 93] on icon at bounding box center [79, 92] width 3 height 7
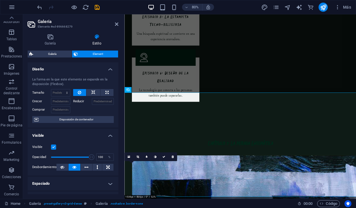
scroll to position [894, 0]
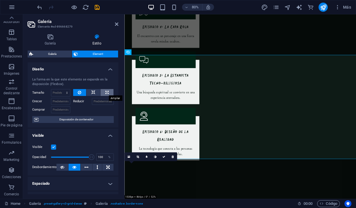
click at [107, 91] on icon at bounding box center [106, 92] width 3 height 7
type input "100"
select select "%"
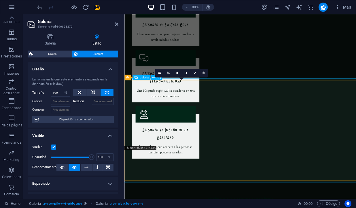
scroll to position [862, 0]
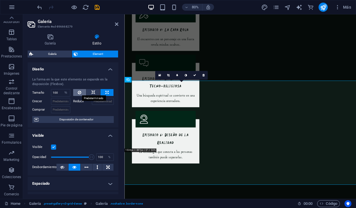
click at [78, 91] on icon at bounding box center [79, 92] width 3 height 7
select select "DISABLED_OPTION_VALUE"
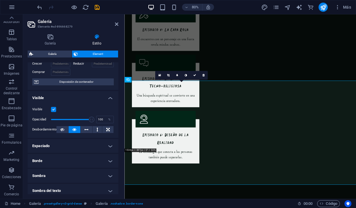
scroll to position [39, 0]
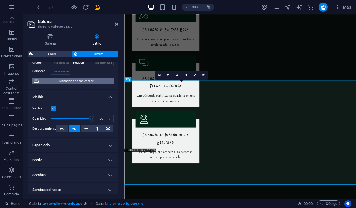
click at [72, 80] on span "Disposición de contenedor" at bounding box center [76, 81] width 72 height 7
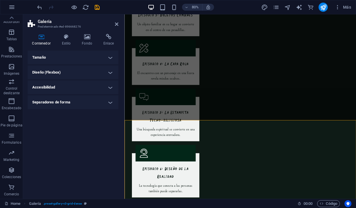
click at [110, 73] on h4 "Diseño (Flexbox)" at bounding box center [73, 73] width 91 height 14
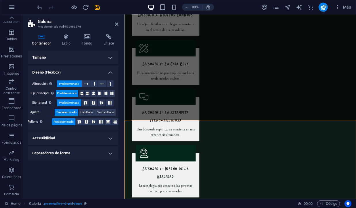
click at [110, 73] on h4 "Diseño (Flexbox)" at bounding box center [73, 71] width 91 height 10
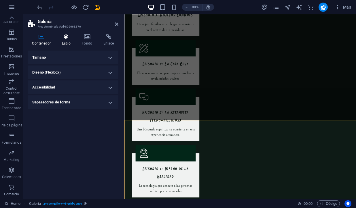
click at [65, 37] on icon at bounding box center [66, 37] width 18 height 6
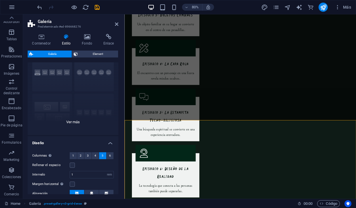
scroll to position [26, 0]
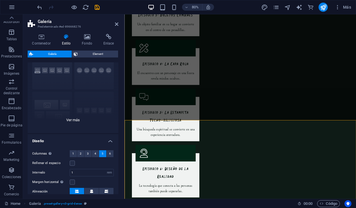
click at [48, 109] on div "Leyendas Círculo Collage Predeterminado Cuadrícula Cuadrícula despla..." at bounding box center [73, 90] width 91 height 86
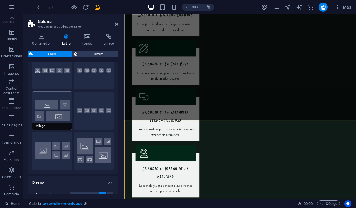
click at [56, 110] on button "Collage" at bounding box center [52, 111] width 40 height 38
type input "2"
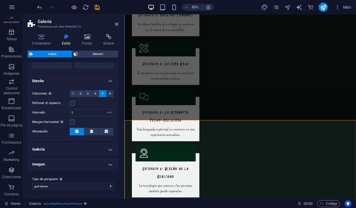
scroll to position [127, 0]
select select "preset-gallery-v3-gallery-rooms-suites"
type input "0.5"
select select "preset-gallery-v3-gallery-rooms-suites"
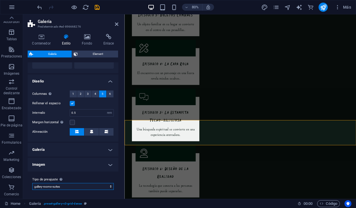
click at [95, 186] on select "default grid-dense gallery-rooms-suites Añadir tipo de preajuste" at bounding box center [72, 186] width 81 height 7
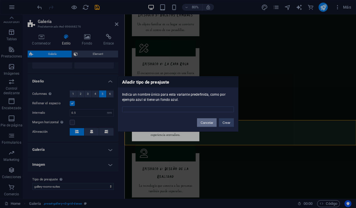
click at [208, 121] on button "Cancelar" at bounding box center [207, 123] width 20 height 9
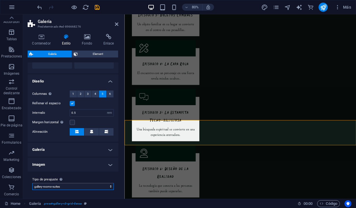
select select "preset-gallery-v3-grid-dense"
type input "2"
select select "preset-gallery-v3-grid-dense"
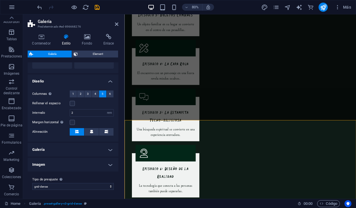
click at [86, 164] on h4 "Imagen" at bounding box center [73, 165] width 91 height 14
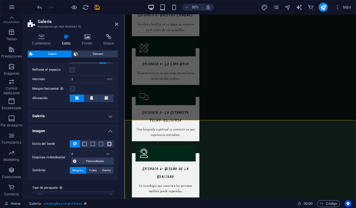
scroll to position [164, 0]
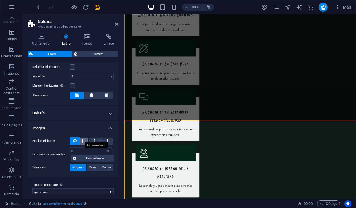
click at [84, 141] on span at bounding box center [84, 141] width 4 height 4
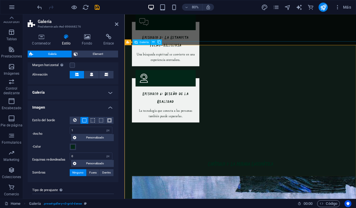
scroll to position [959, 0]
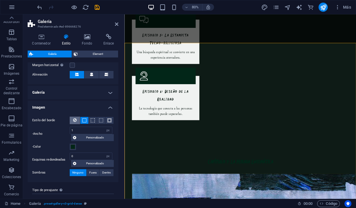
click at [75, 119] on icon at bounding box center [74, 120] width 3 height 7
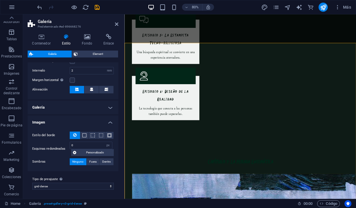
scroll to position [169, 0]
click at [76, 147] on input "0" at bounding box center [91, 145] width 42 height 7
click at [74, 153] on icon at bounding box center [74, 153] width 3 height 7
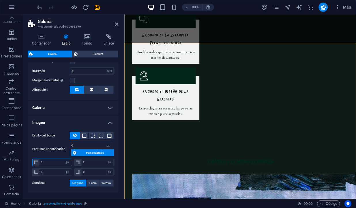
drag, startPoint x: 45, startPoint y: 162, endPoint x: 36, endPoint y: 162, distance: 8.9
click at [36, 162] on div "0 px rem % vh vw" at bounding box center [52, 162] width 40 height 7
type input "100"
select select "DISABLED_OPTION_VALUE"
click at [91, 165] on input "0" at bounding box center [97, 162] width 32 height 7
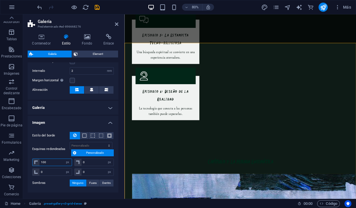
click at [47, 162] on input "100" at bounding box center [55, 162] width 32 height 7
type input "1"
type input "85"
click at [87, 174] on input "0" at bounding box center [97, 172] width 32 height 7
type input "76"
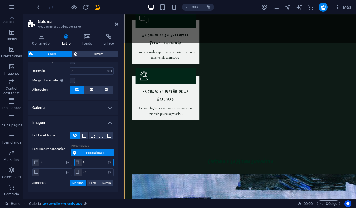
click at [90, 164] on input "0" at bounding box center [97, 162] width 32 height 7
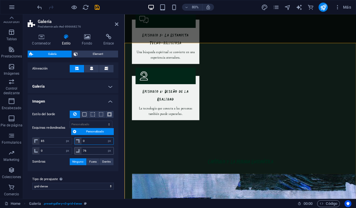
scroll to position [190, 0]
click at [91, 163] on span "Fuera" at bounding box center [92, 162] width 7 height 7
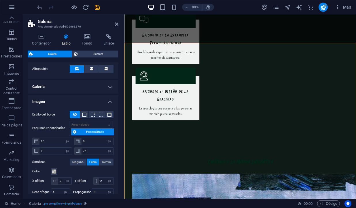
type input "2"
type input "4"
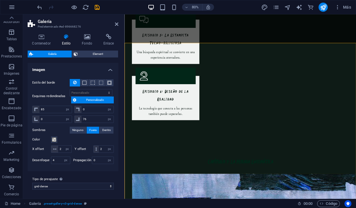
scroll to position [222, 0]
click at [54, 139] on span at bounding box center [54, 140] width 5 height 5
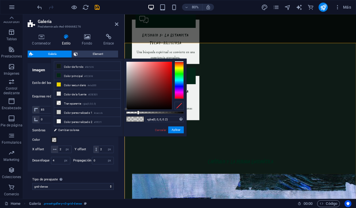
click at [77, 140] on div "Color" at bounding box center [72, 140] width 81 height 7
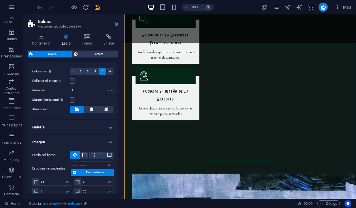
scroll to position [147, 0]
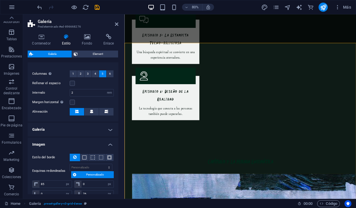
click at [106, 129] on h4 "Galería" at bounding box center [73, 130] width 91 height 14
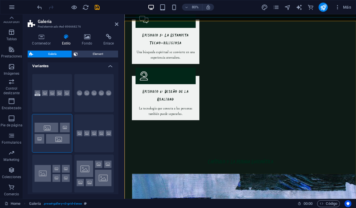
scroll to position [938, 0]
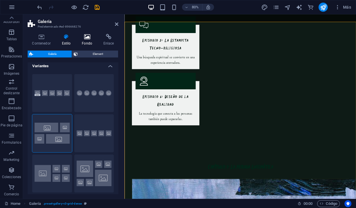
click at [85, 38] on icon at bounding box center [86, 37] width 19 height 6
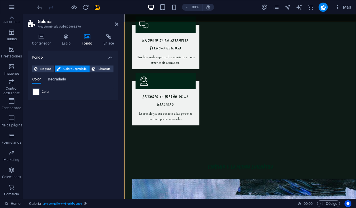
click at [57, 79] on span "Degradado" at bounding box center [57, 80] width 18 height 8
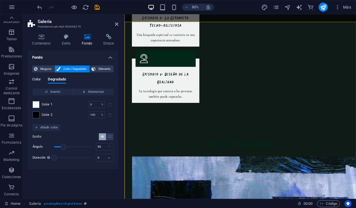
click at [38, 79] on span "Color" at bounding box center [36, 80] width 9 height 8
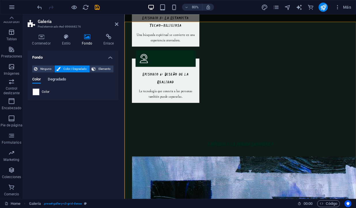
click at [55, 79] on span "Degradado" at bounding box center [57, 80] width 18 height 8
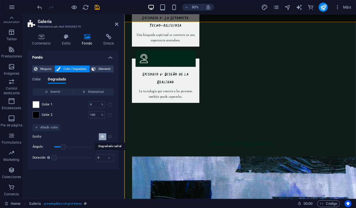
click at [110, 138] on icon "Degradado radial" at bounding box center [110, 137] width 4 height 4
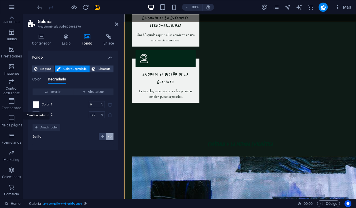
click at [37, 104] on span at bounding box center [36, 105] width 6 height 6
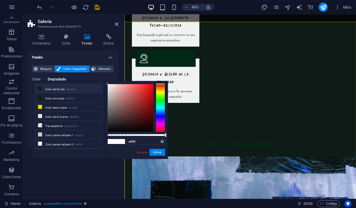
click at [41, 90] on icon at bounding box center [40, 89] width 4 height 4
type input "#0e1b16"
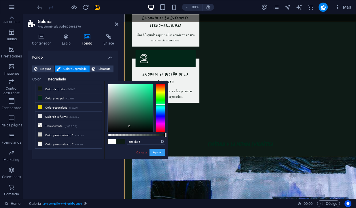
click at [157, 152] on button "Aplicar" at bounding box center [157, 152] width 16 height 7
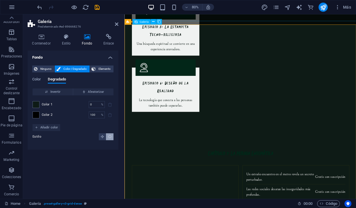
scroll to position [985, 0]
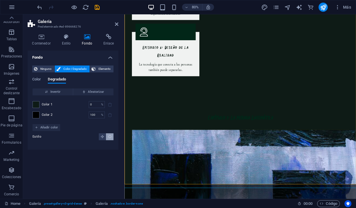
scroll to position [1018, 0]
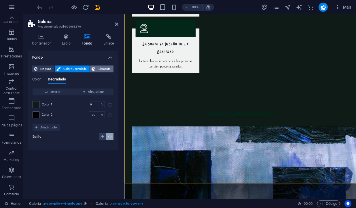
click at [104, 68] on span "Elemento" at bounding box center [104, 69] width 14 height 7
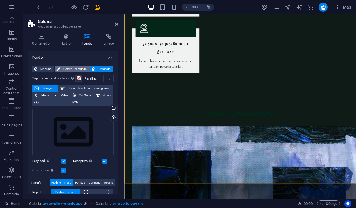
click at [70, 67] on span "Color / Degradado" at bounding box center [75, 69] width 26 height 7
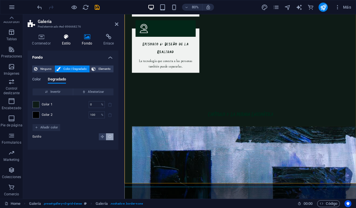
click at [66, 38] on icon at bounding box center [66, 37] width 18 height 6
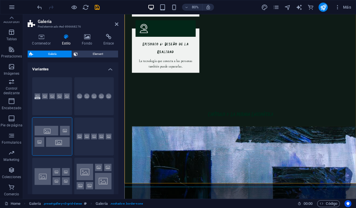
scroll to position [0, 0]
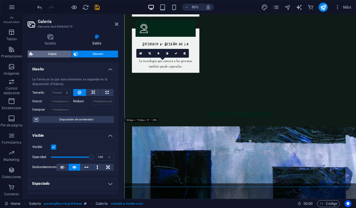
click at [53, 53] on span "Galería" at bounding box center [52, 54] width 35 height 7
select select "rem"
select select "collage"
select select "fade"
select select "px"
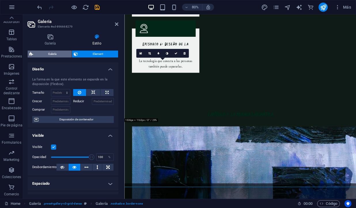
select select "px"
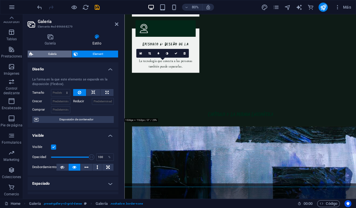
select select "px"
select select "preset-gallery-v3-grid-dense"
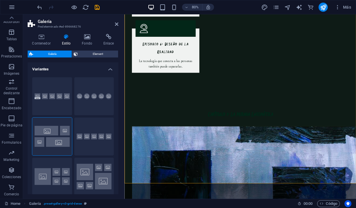
click at [109, 69] on h4 "Variantes" at bounding box center [73, 67] width 91 height 10
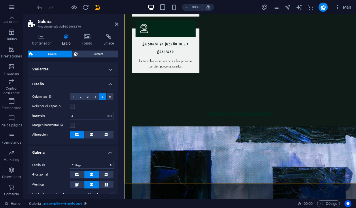
click at [109, 85] on h4 "Diseño" at bounding box center [73, 82] width 91 height 10
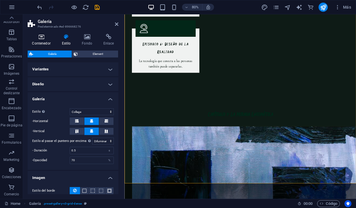
click at [45, 38] on icon at bounding box center [41, 37] width 27 height 6
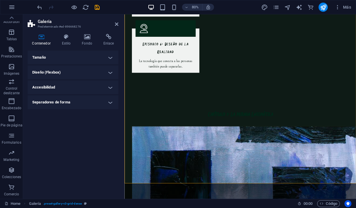
click at [111, 71] on h4 "Diseño (Flexbox)" at bounding box center [73, 73] width 91 height 14
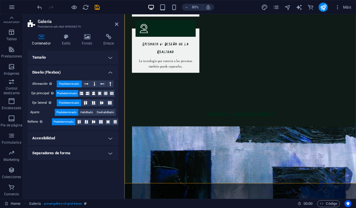
click at [111, 71] on h4 "Diseño (Flexbox)" at bounding box center [73, 71] width 91 height 10
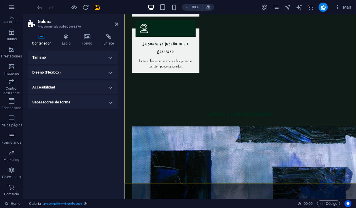
click at [109, 58] on h4 "Tamaño" at bounding box center [73, 58] width 91 height 14
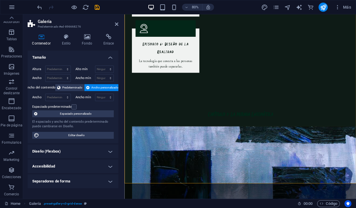
click at [109, 58] on h4 "Tamaño" at bounding box center [73, 56] width 91 height 10
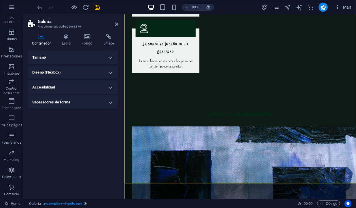
click at [111, 89] on h4 "Accesibilidad" at bounding box center [73, 88] width 91 height 14
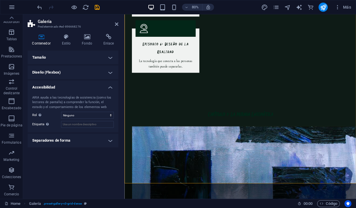
click at [111, 89] on h4 "Accesibilidad" at bounding box center [73, 86] width 91 height 10
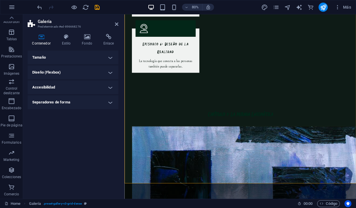
click at [113, 102] on h4 "Separadores de forma" at bounding box center [73, 103] width 91 height 14
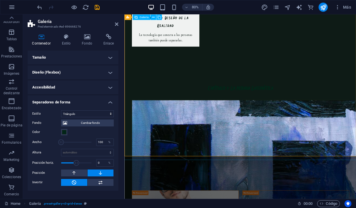
scroll to position [1054, 0]
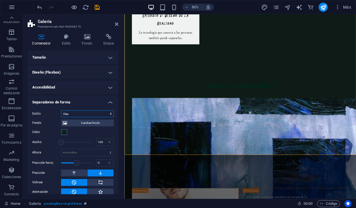
click at [106, 115] on select "Ninguno Triángulo Cuadrado Diagonal Polígono 1 Polígono 2 Zigzag Múltiples zigz…" at bounding box center [87, 114] width 53 height 7
click at [106, 114] on select "Ninguno Triángulo Cuadrado Diagonal Polígono 1 Polígono 2 Zigzag Múltiples zigz…" at bounding box center [87, 114] width 53 height 7
select select "blocks"
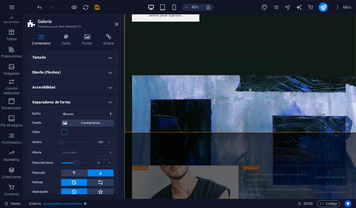
scroll to position [0, 0]
click at [109, 101] on h4 "Separadores de forma" at bounding box center [73, 101] width 91 height 10
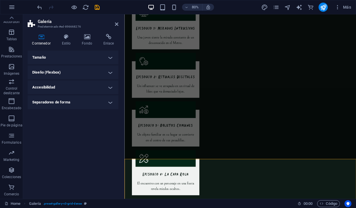
scroll to position [862, 0]
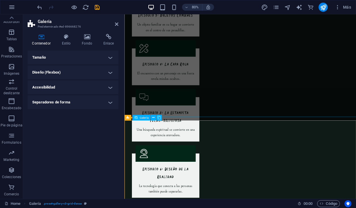
click at [142, 119] on span "Galería" at bounding box center [143, 117] width 9 height 3
click at [154, 118] on icon at bounding box center [153, 117] width 3 height 5
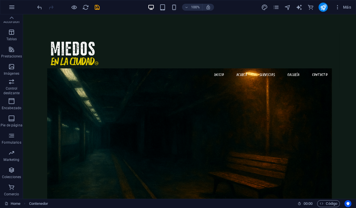
scroll to position [0, 0]
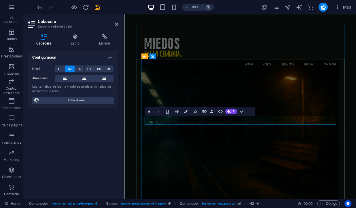
drag, startPoint x: 312, startPoint y: 146, endPoint x: 225, endPoint y: 146, distance: 86.9
click at [307, 189] on figure at bounding box center [268, 164] width 247 height 189
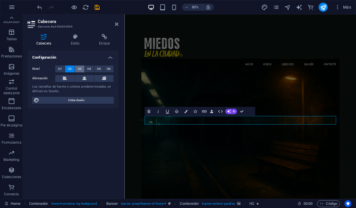
click at [80, 69] on span "H3" at bounding box center [80, 69] width 4 height 7
click at [69, 67] on span "H2" at bounding box center [70, 69] width 4 height 7
click at [59, 67] on span "H1" at bounding box center [60, 69] width 4 height 7
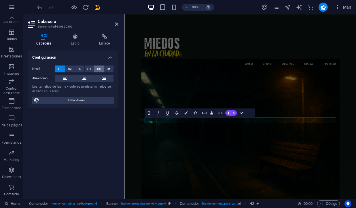
click at [96, 68] on button "H5" at bounding box center [98, 69] width 9 height 7
click at [88, 68] on span "H4" at bounding box center [89, 69] width 4 height 7
click at [110, 68] on span "H6" at bounding box center [109, 69] width 4 height 7
click at [71, 67] on span "H2" at bounding box center [70, 69] width 4 height 7
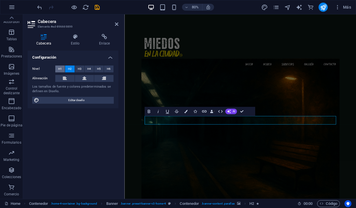
click at [59, 68] on span "H1" at bounding box center [60, 69] width 4 height 7
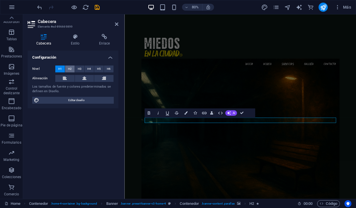
click at [71, 68] on span "H2" at bounding box center [70, 69] width 4 height 7
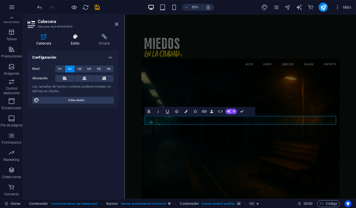
click at [75, 36] on icon at bounding box center [75, 37] width 26 height 6
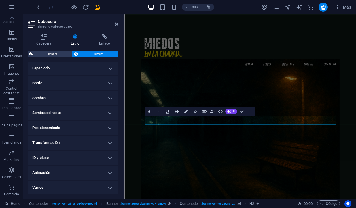
scroll to position [115, 0]
click at [107, 99] on h4 "Sombra" at bounding box center [73, 99] width 91 height 14
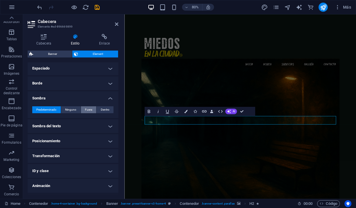
click at [85, 110] on span "Fuera" at bounding box center [88, 109] width 7 height 7
type input "2"
type input "4"
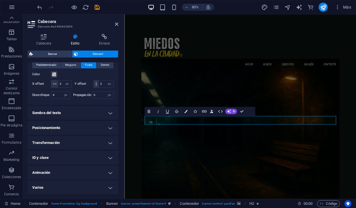
scroll to position [160, 0]
click at [109, 142] on h4 "Transformación" at bounding box center [73, 143] width 91 height 14
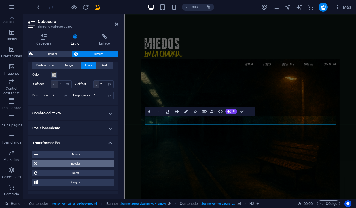
click at [74, 165] on span "Escalar" at bounding box center [75, 164] width 73 height 7
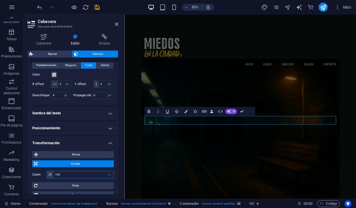
click at [69, 174] on input "100" at bounding box center [84, 175] width 60 height 7
type input "1"
type input "9"
type input "200"
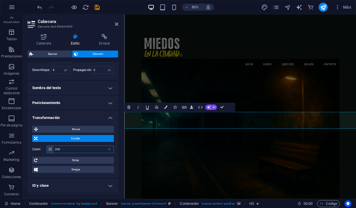
scroll to position [189, 0]
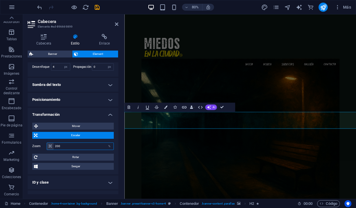
click at [80, 147] on input "200" at bounding box center [84, 146] width 60 height 7
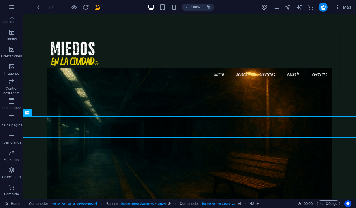
click at [140, 99] on figure at bounding box center [189, 145] width 284 height 152
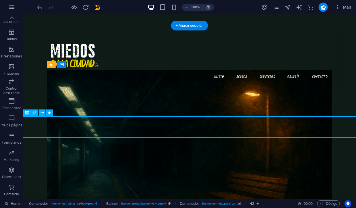
select select "px"
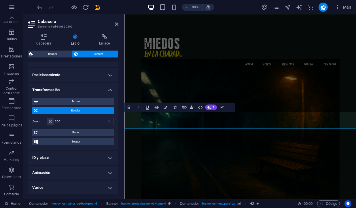
scroll to position [213, 0]
click at [61, 121] on input "200" at bounding box center [84, 122] width 60 height 7
click at [57, 121] on input "200" at bounding box center [84, 122] width 60 height 7
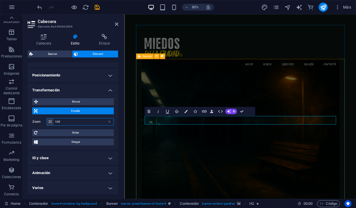
type input "100"
click at [152, 194] on figure at bounding box center [268, 164] width 247 height 189
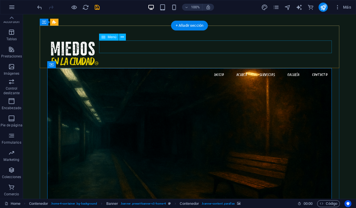
click at [269, 69] on nav "Inicio Acerca Servicios Galería Contacto" at bounding box center [189, 75] width 284 height 13
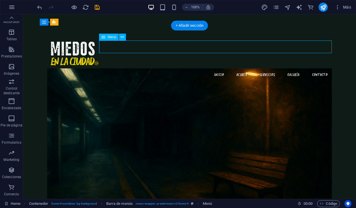
click at [266, 69] on nav "Inicio Acerca Servicios Galería Contacto" at bounding box center [189, 75] width 284 height 13
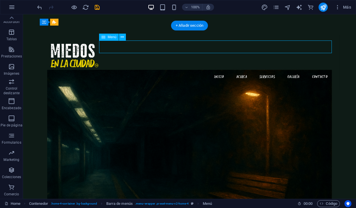
select select
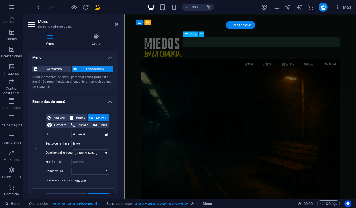
click at [331, 71] on nav "Inicio Acerca Servicios Galería Contacto" at bounding box center [268, 77] width 247 height 13
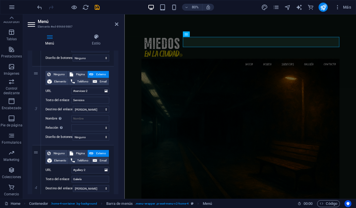
scroll to position [198, 0]
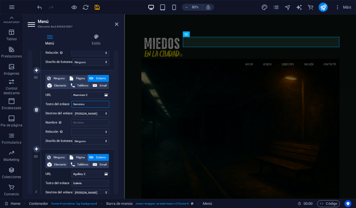
drag, startPoint x: 90, startPoint y: 104, endPoint x: 68, endPoint y: 103, distance: 21.9
click at [69, 104] on div "Texto del enlace Servicios" at bounding box center [77, 104] width 64 height 7
type input "EPI"
select select
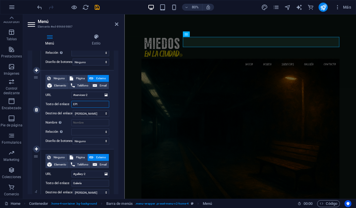
select select
type input "EPISO"
select select
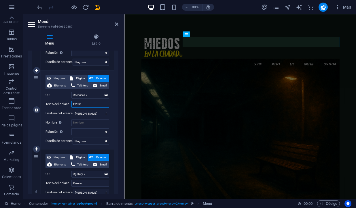
select select
type input "Episodios"
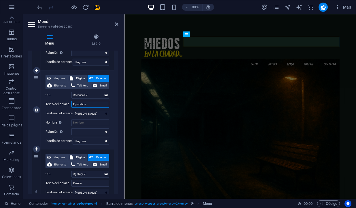
select select
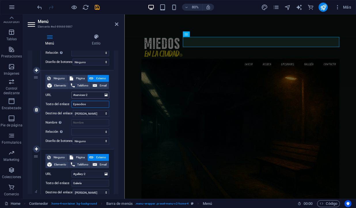
type input "Episodios"
click at [85, 94] on input "#services-2" at bounding box center [90, 95] width 38 height 7
click at [86, 94] on input "#services-2" at bounding box center [90, 95] width 38 height 7
type input "#-2"
select select
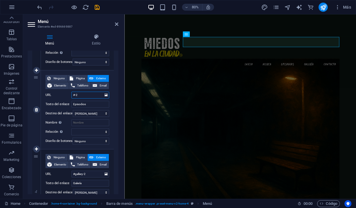
select select
type input "#episodios-2"
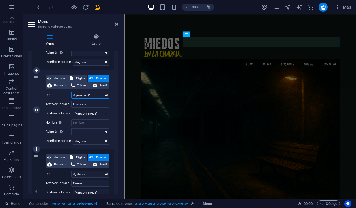
select select
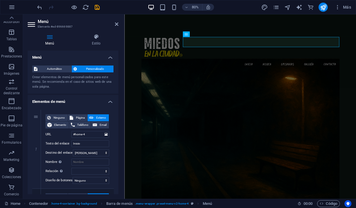
scroll to position [0, 0]
type input "#episodios-2"
click at [47, 89] on div "Automático Personalizado Crear elementos de menú personalizados para este menú.…" at bounding box center [73, 77] width 91 height 33
click at [109, 101] on h4 "Elementos de menú" at bounding box center [73, 100] width 91 height 10
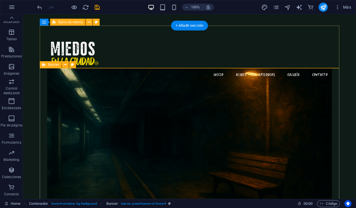
click at [218, 35] on div "Menu Inicio Acerca Episodios Galería Contacto" at bounding box center [189, 61] width 299 height 56
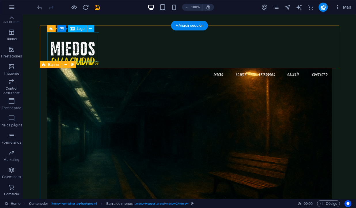
click at [64, 54] on div at bounding box center [189, 53] width 284 height 29
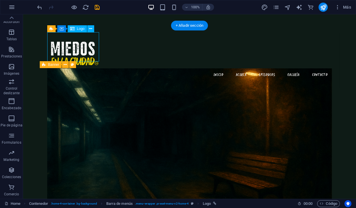
click at [70, 47] on div at bounding box center [189, 53] width 284 height 29
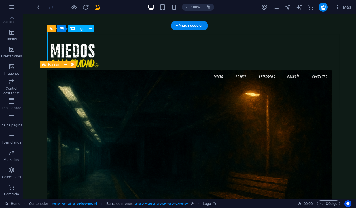
select select "px"
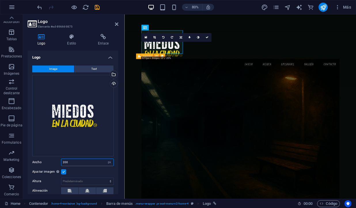
click at [66, 161] on input "200" at bounding box center [87, 162] width 52 height 7
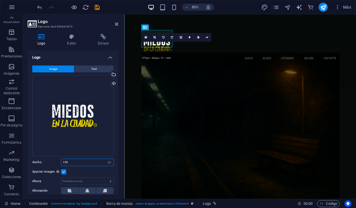
type input "150"
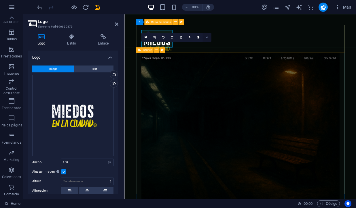
click at [207, 37] on icon at bounding box center [206, 37] width 3 height 3
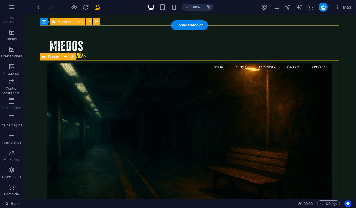
click at [161, 58] on div "Menu Inicio Acerca Episodios Galería Contacto" at bounding box center [189, 56] width 299 height 48
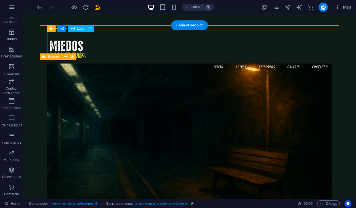
click at [77, 43] on div at bounding box center [189, 50] width 284 height 22
select select "px"
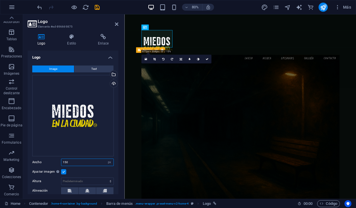
click at [67, 161] on input "150" at bounding box center [87, 162] width 52 height 7
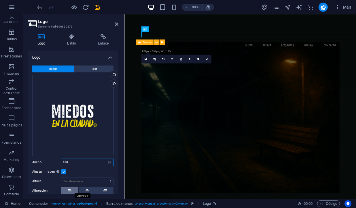
type input "180"
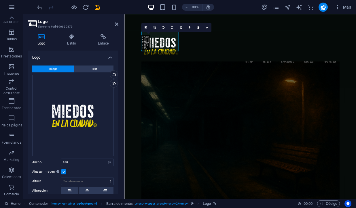
click at [163, 91] on figure at bounding box center [268, 167] width 247 height 189
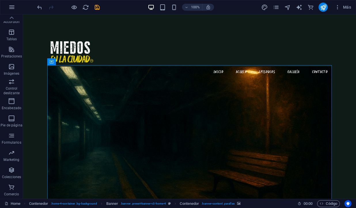
click at [163, 78] on figure at bounding box center [189, 142] width 284 height 152
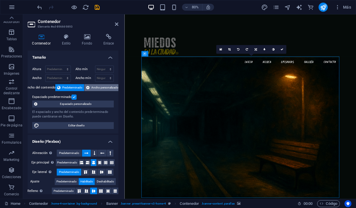
click at [92, 88] on span "Ancho personalizado" at bounding box center [104, 87] width 27 height 7
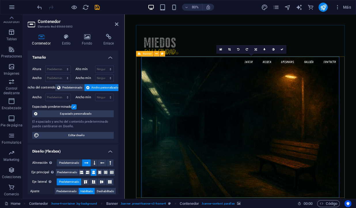
click at [153, 137] on figure at bounding box center [268, 162] width 247 height 189
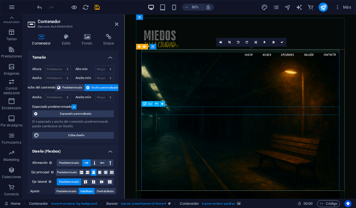
scroll to position [9, 0]
click at [68, 88] on span "Predeterminado" at bounding box center [72, 87] width 20 height 7
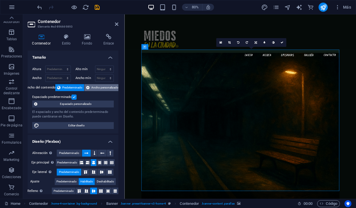
click at [96, 87] on span "Ancho personalizado" at bounding box center [104, 87] width 27 height 7
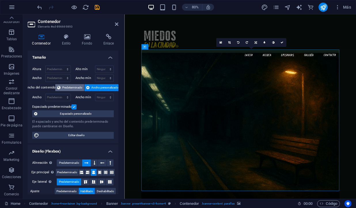
click at [72, 86] on span "Predeterminado" at bounding box center [72, 87] width 20 height 7
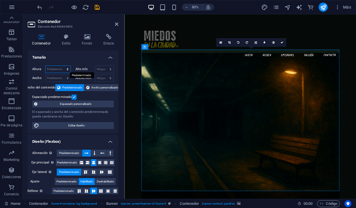
select select "px"
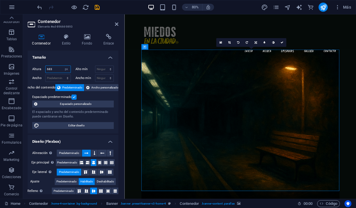
click at [49, 69] on input "683" at bounding box center [57, 69] width 25 height 7
type input "643"
click at [77, 60] on h4 "Tamaño" at bounding box center [73, 56] width 91 height 10
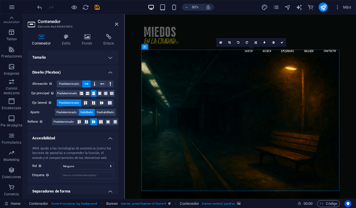
click at [77, 60] on h4 "Tamaño" at bounding box center [73, 58] width 91 height 14
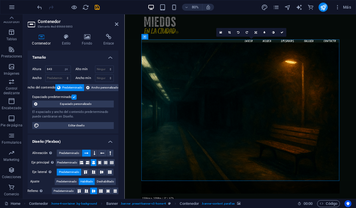
scroll to position [24, 0]
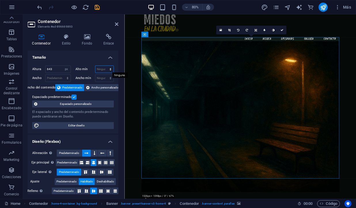
select select "px"
click at [101, 69] on input "0" at bounding box center [104, 69] width 18 height 7
drag, startPoint x: 101, startPoint y: 69, endPoint x: 87, endPoint y: 69, distance: 14.1
click at [90, 69] on div "Alto mín 0 Ninguno px rem % vh vw" at bounding box center [94, 69] width 39 height 7
type input "600"
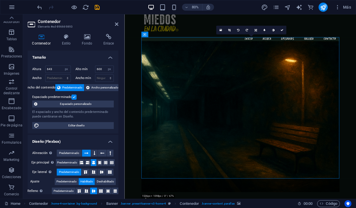
click at [91, 68] on label "Alto mín" at bounding box center [85, 69] width 20 height 3
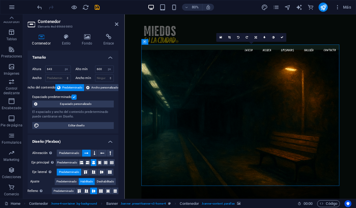
scroll to position [16, 0]
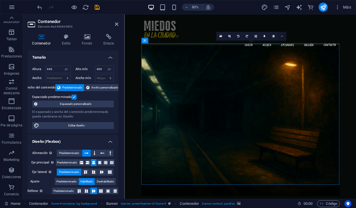
click at [281, 36] on icon at bounding box center [281, 36] width 3 height 3
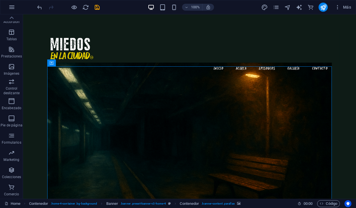
scroll to position [0, 0]
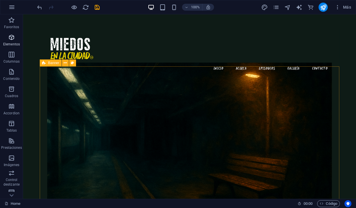
click at [12, 37] on icon "button" at bounding box center [11, 37] width 7 height 7
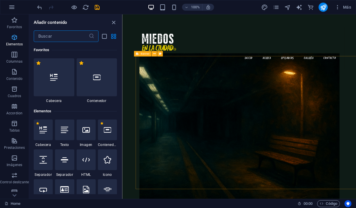
scroll to position [109, 0]
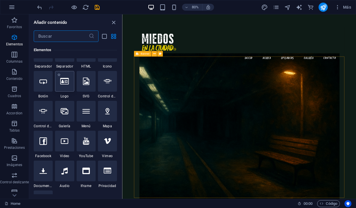
click at [62, 85] on icon at bounding box center [64, 81] width 9 height 7
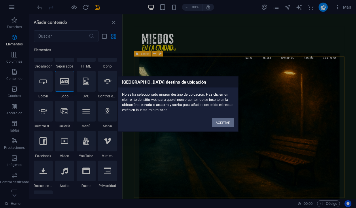
click at [220, 123] on button "ACEPTAR" at bounding box center [223, 123] width 22 height 9
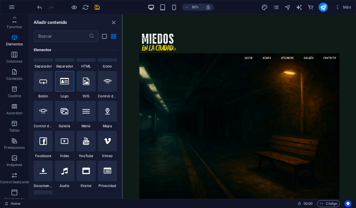
scroll to position [0, 0]
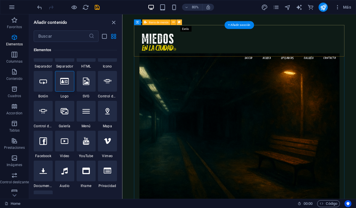
click at [180, 22] on icon at bounding box center [179, 22] width 3 height 5
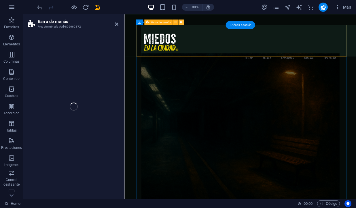
select select "vw"
select select "rem"
select select "vw"
select select "preset-menu-v2-home-4"
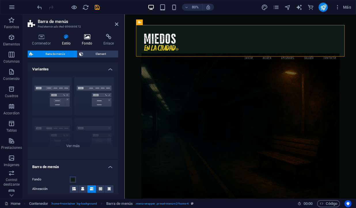
click at [87, 37] on icon at bounding box center [86, 37] width 19 height 6
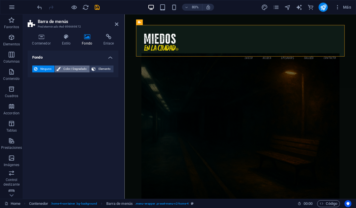
click at [68, 70] on span "Color / Degradado" at bounding box center [75, 69] width 26 height 7
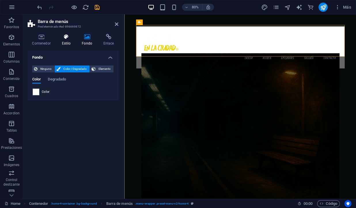
click at [66, 39] on icon at bounding box center [66, 37] width 18 height 6
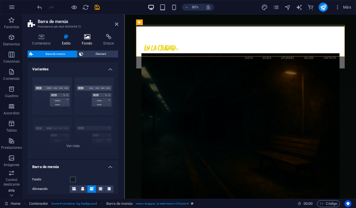
click at [85, 38] on icon at bounding box center [86, 37] width 19 height 6
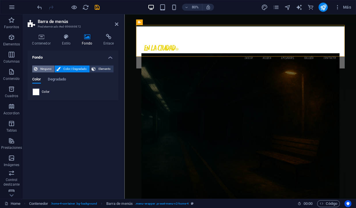
click at [42, 67] on span "Ninguno" at bounding box center [46, 69] width 14 height 7
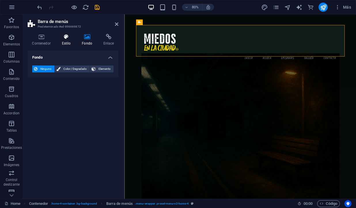
click at [65, 40] on h4 "Estilo" at bounding box center [67, 40] width 20 height 12
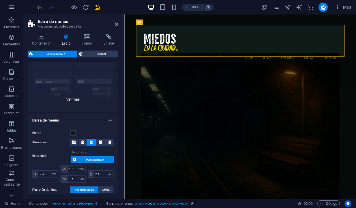
scroll to position [35, 0]
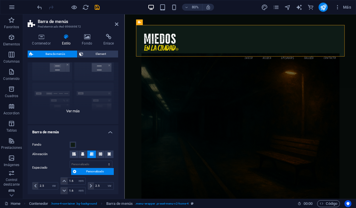
click at [68, 112] on div "Borde Centrado Predeterminado Fijo Loki Desencadenador Ancho XXL" at bounding box center [73, 81] width 91 height 86
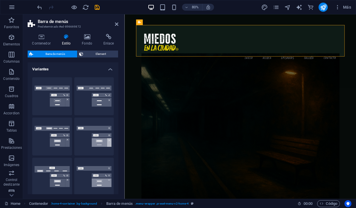
scroll to position [0, 0]
click at [55, 92] on button "Borde" at bounding box center [52, 96] width 40 height 38
type input "1"
select select "rem"
type input "1"
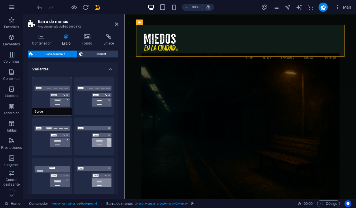
select select "rem"
type input "1"
select select "rem"
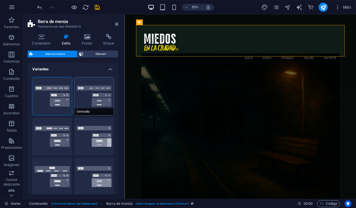
click at [101, 89] on button "Centrado" at bounding box center [94, 96] width 40 height 38
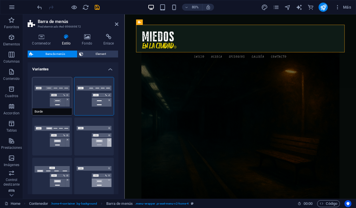
click at [55, 89] on button "Borde" at bounding box center [52, 96] width 40 height 38
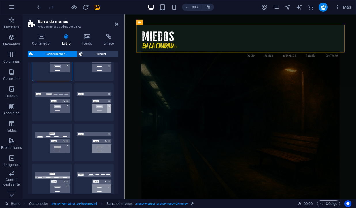
scroll to position [39, 0]
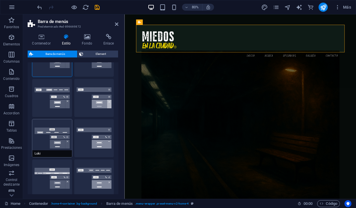
click at [56, 132] on button "Loki" at bounding box center [52, 138] width 40 height 38
type input "0"
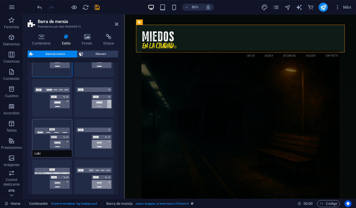
type input "0"
select select "DISABLED_OPTION_VALUE"
type input "2"
type input "1"
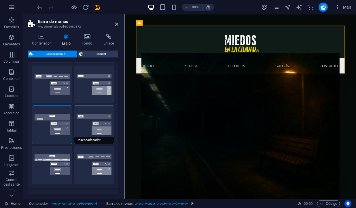
scroll to position [54, 0]
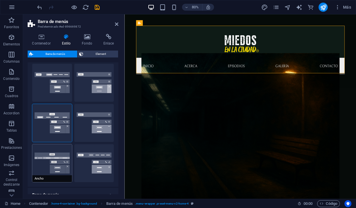
click at [50, 156] on button "Ancho" at bounding box center [52, 163] width 40 height 38
type input "0"
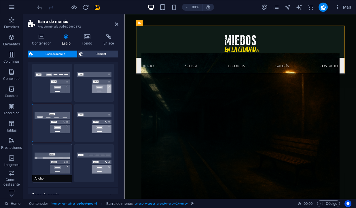
type input "0"
type input "2"
select select "rem"
type input "2"
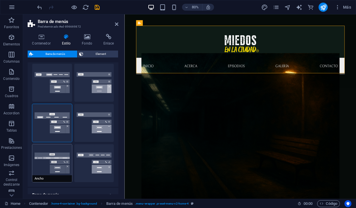
type input "2"
type input "0"
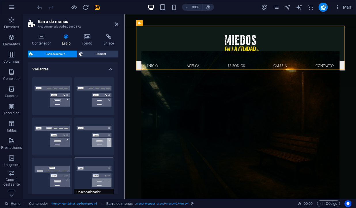
scroll to position [0, 0]
click at [60, 91] on button "Borde" at bounding box center [52, 96] width 40 height 38
type input "1"
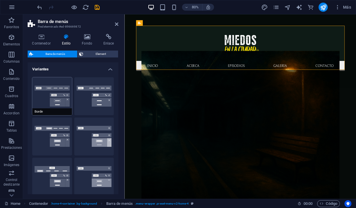
type input "1"
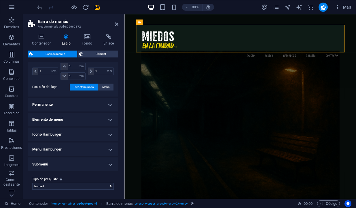
scroll to position [231, 0]
click at [117, 24] on icon at bounding box center [116, 24] width 3 height 5
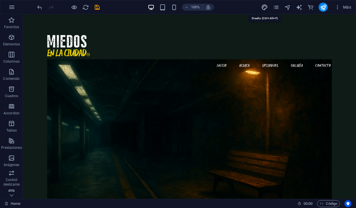
click at [267, 8] on icon "design" at bounding box center [264, 7] width 7 height 7
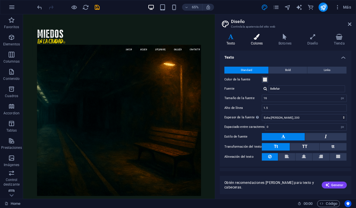
click at [257, 39] on icon at bounding box center [257, 37] width 26 height 6
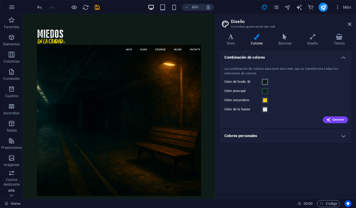
click at [265, 82] on span at bounding box center [265, 82] width 5 height 5
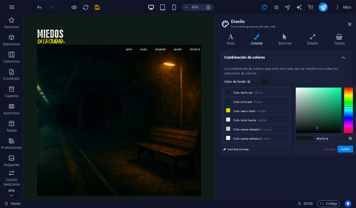
click at [302, 138] on span at bounding box center [300, 138] width 9 height 5
drag, startPoint x: 317, startPoint y: 128, endPoint x: 294, endPoint y: 135, distance: 23.4
click at [294, 135] on div "#000000 Formatos soportados #0852ed rgb(8, 82, 237) rgba(8, 82, 237, 90%) hsv(2…" at bounding box center [324, 162] width 64 height 155
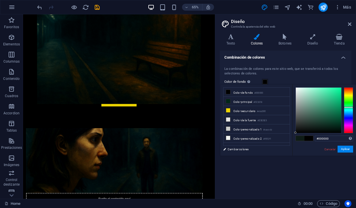
scroll to position [190, 0]
click at [229, 102] on icon at bounding box center [228, 101] width 4 height 4
drag, startPoint x: 339, startPoint y: 126, endPoint x: 337, endPoint y: 117, distance: 8.9
click at [337, 117] on div at bounding box center [337, 117] width 2 height 2
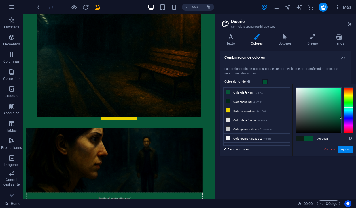
type input "#005433"
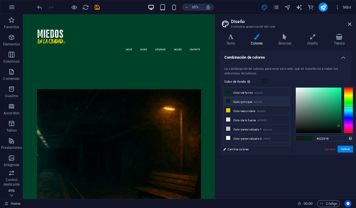
scroll to position [190, 0]
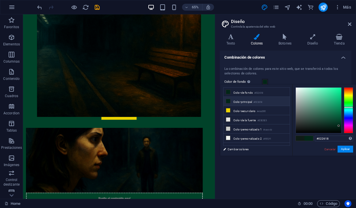
click at [233, 102] on li "Color principal #022618" at bounding box center [256, 101] width 66 height 9
click at [228, 102] on icon at bounding box center [228, 101] width 4 height 4
click at [228, 101] on icon at bounding box center [228, 101] width 4 height 4
type input "#000000"
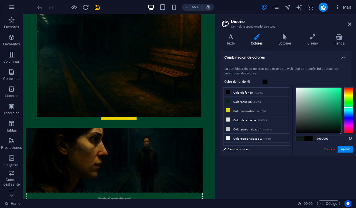
drag, startPoint x: 339, startPoint y: 126, endPoint x: 342, endPoint y: 141, distance: 15.3
click at [342, 141] on div "#000000 Formatos soportados #0852ed rgb(8, 82, 237) rgba(8, 82, 237, 90%) hsv(2…" at bounding box center [324, 162] width 64 height 155
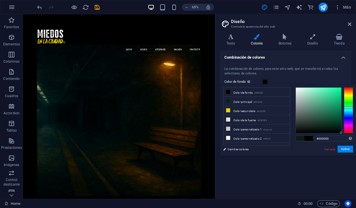
scroll to position [0, 0]
click at [229, 36] on icon at bounding box center [231, 37] width 22 height 6
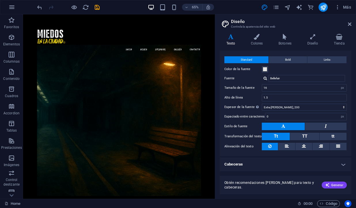
scroll to position [10, 0]
click at [263, 167] on h4 "Cabeceras" at bounding box center [286, 165] width 132 height 14
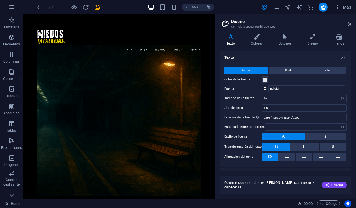
scroll to position [0, 0]
click at [274, 5] on icon "pages" at bounding box center [276, 7] width 7 height 7
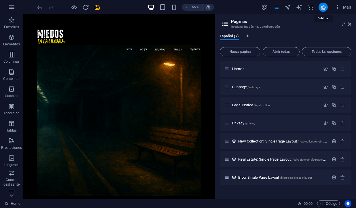
click at [322, 5] on icon "publish" at bounding box center [323, 7] width 7 height 7
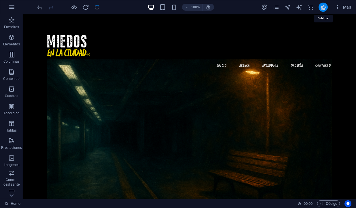
click at [324, 9] on icon "publish" at bounding box center [323, 7] width 7 height 7
